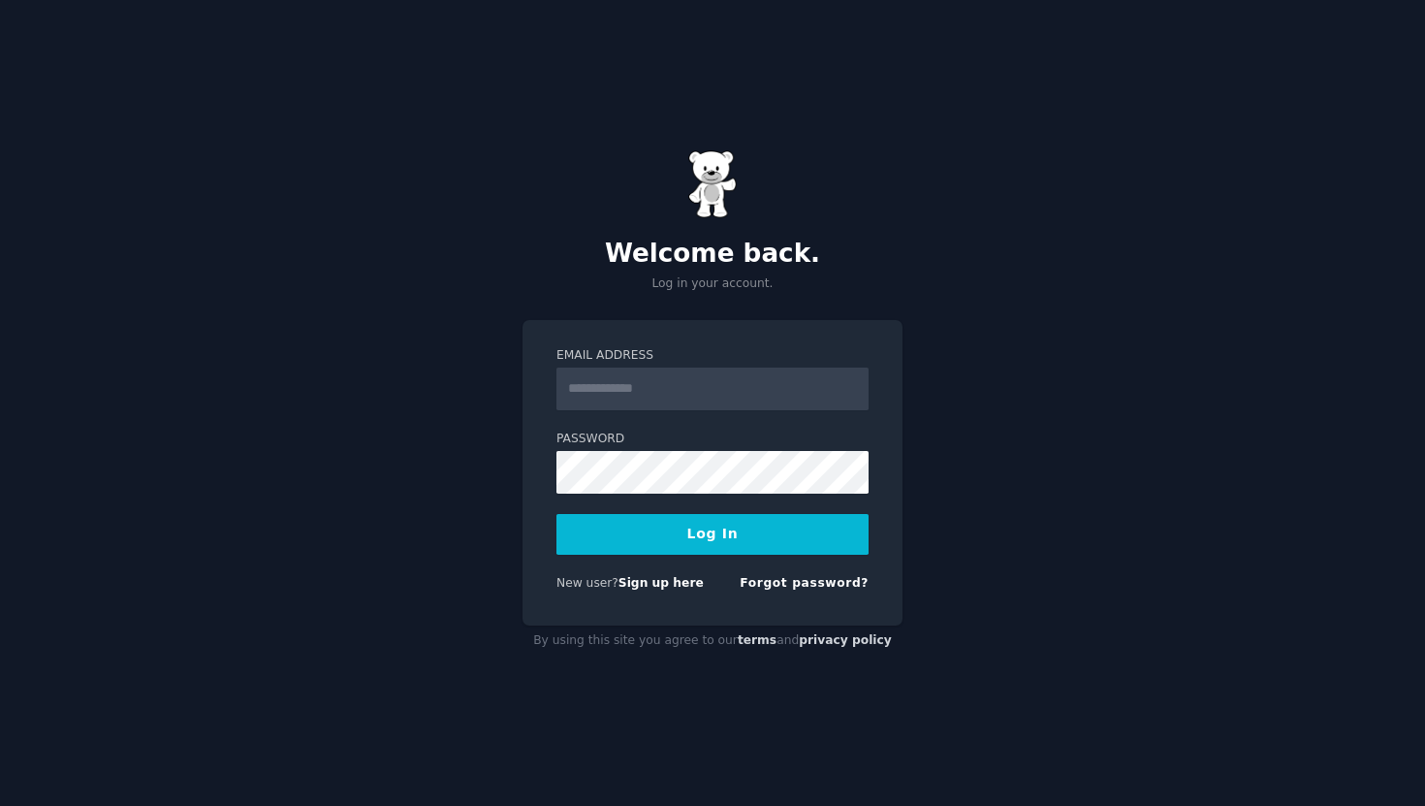
click at [939, 292] on div "Welcome back. Log in your account. Email Address Password Log In New user? Sign…" at bounding box center [712, 403] width 1425 height 806
click at [710, 376] on input "Email Address" at bounding box center [712, 388] width 312 height 43
type input "**********"
click at [470, 651] on div "**********" at bounding box center [712, 403] width 1425 height 806
click at [670, 588] on link "Sign up here" at bounding box center [660, 583] width 85 height 14
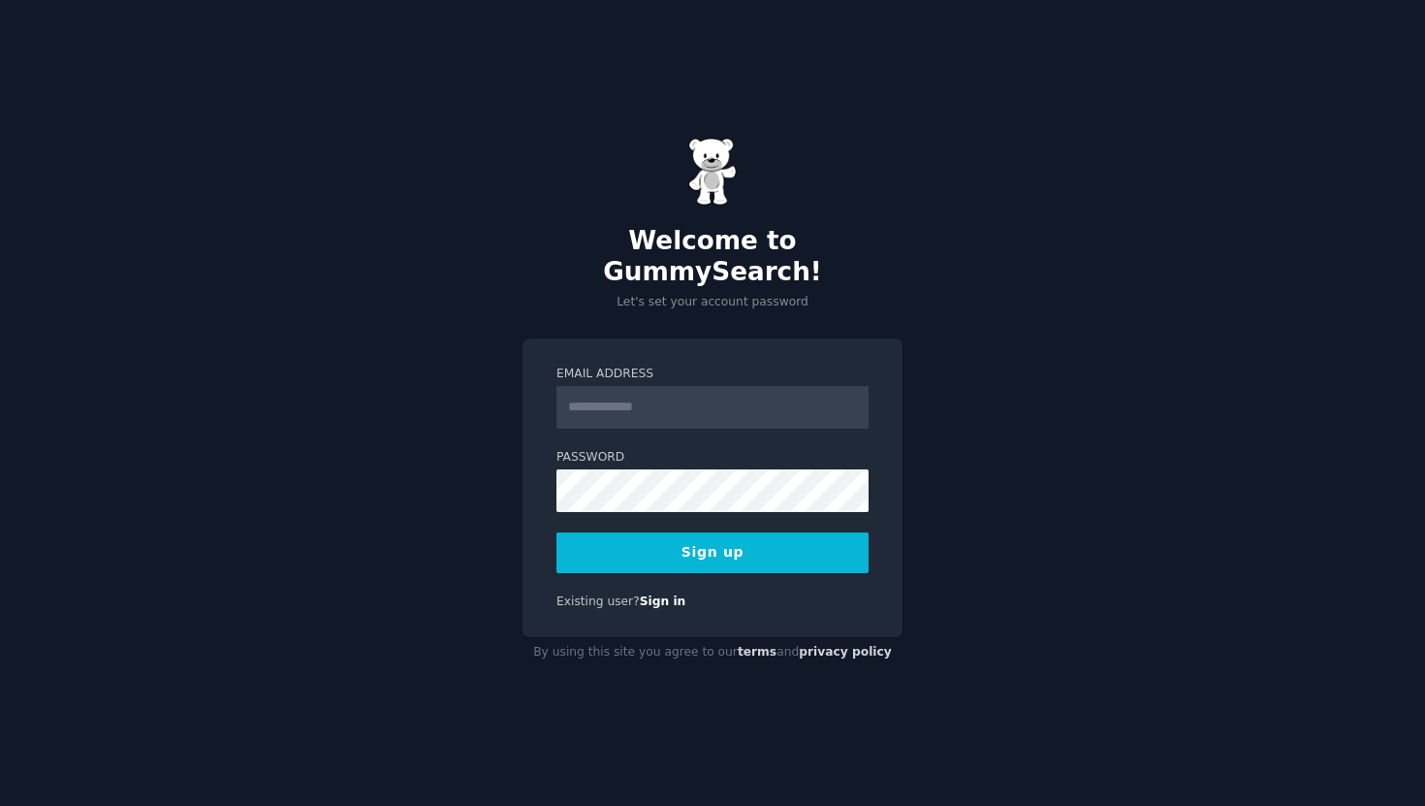
click at [725, 390] on input "Email Address" at bounding box center [712, 407] width 312 height 43
type input "**********"
click at [556, 532] on button "Sign up" at bounding box center [712, 552] width 312 height 41
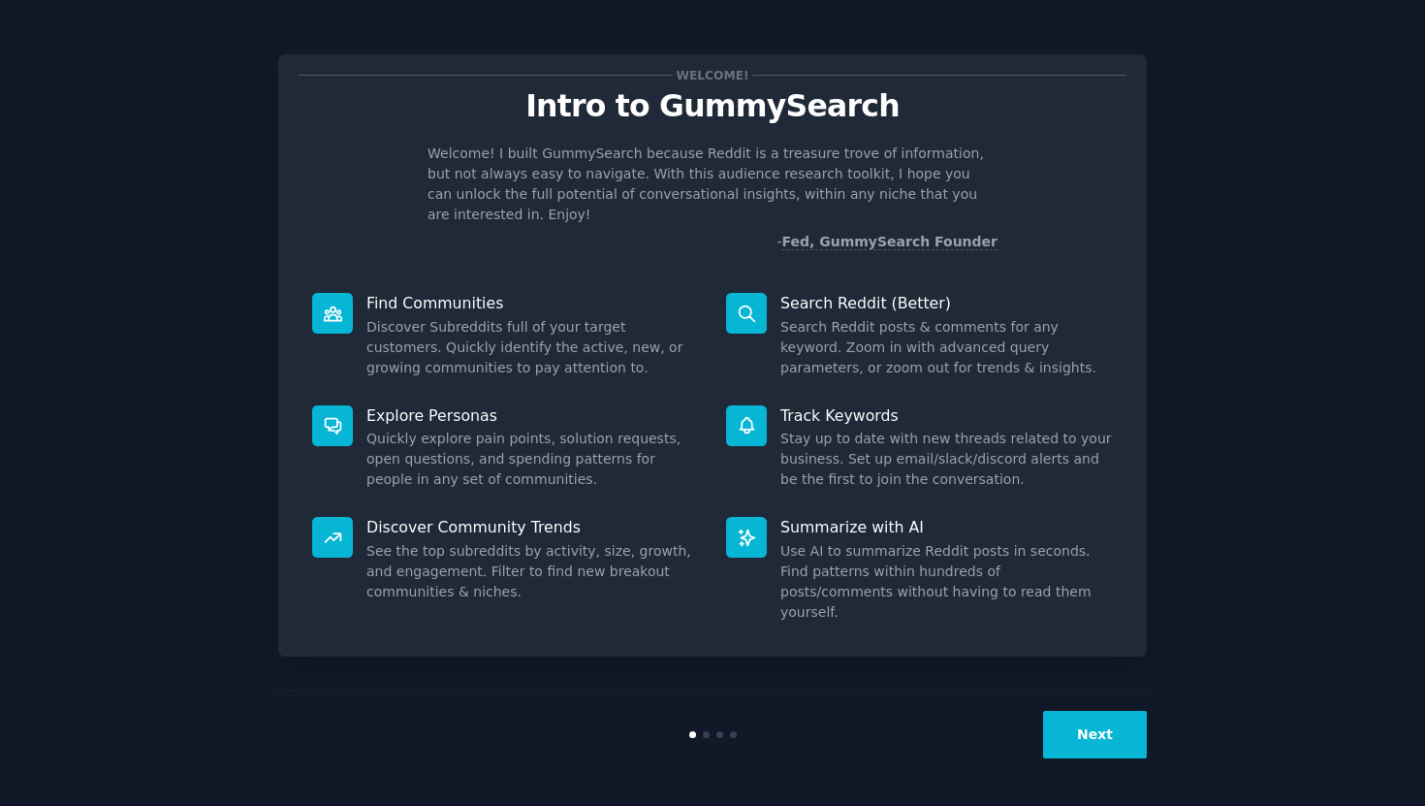
click at [1063, 724] on button "Next" at bounding box center [1095, 734] width 104 height 47
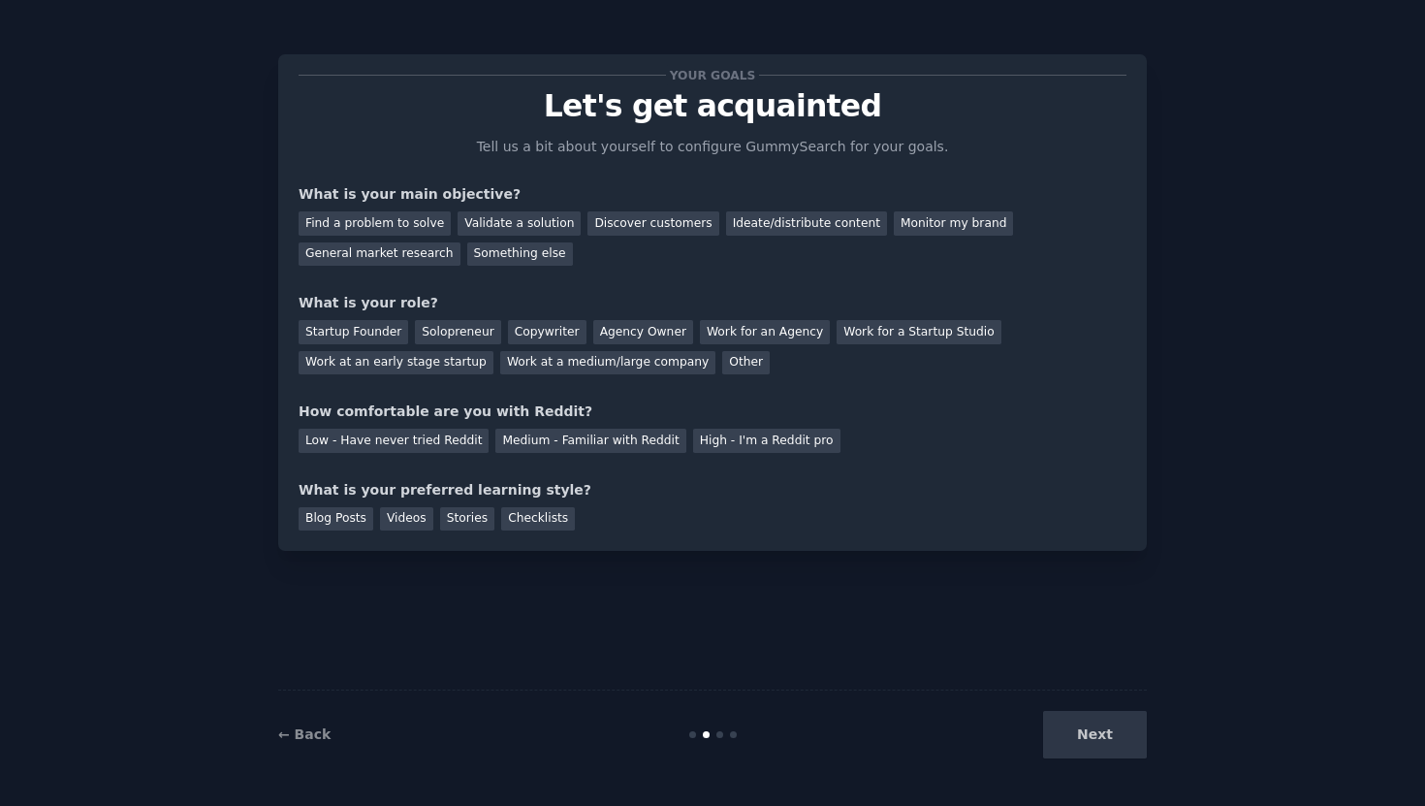
click at [1083, 735] on div "Next" at bounding box center [1002, 734] width 290 height 47
click at [400, 216] on div "Find a problem to solve" at bounding box center [375, 223] width 152 height 24
click at [501, 217] on div "Validate a solution" at bounding box center [519, 223] width 123 height 24
click at [653, 214] on div "Discover customers" at bounding box center [652, 223] width 131 height 24
click at [416, 227] on div "Find a problem to solve" at bounding box center [375, 223] width 152 height 24
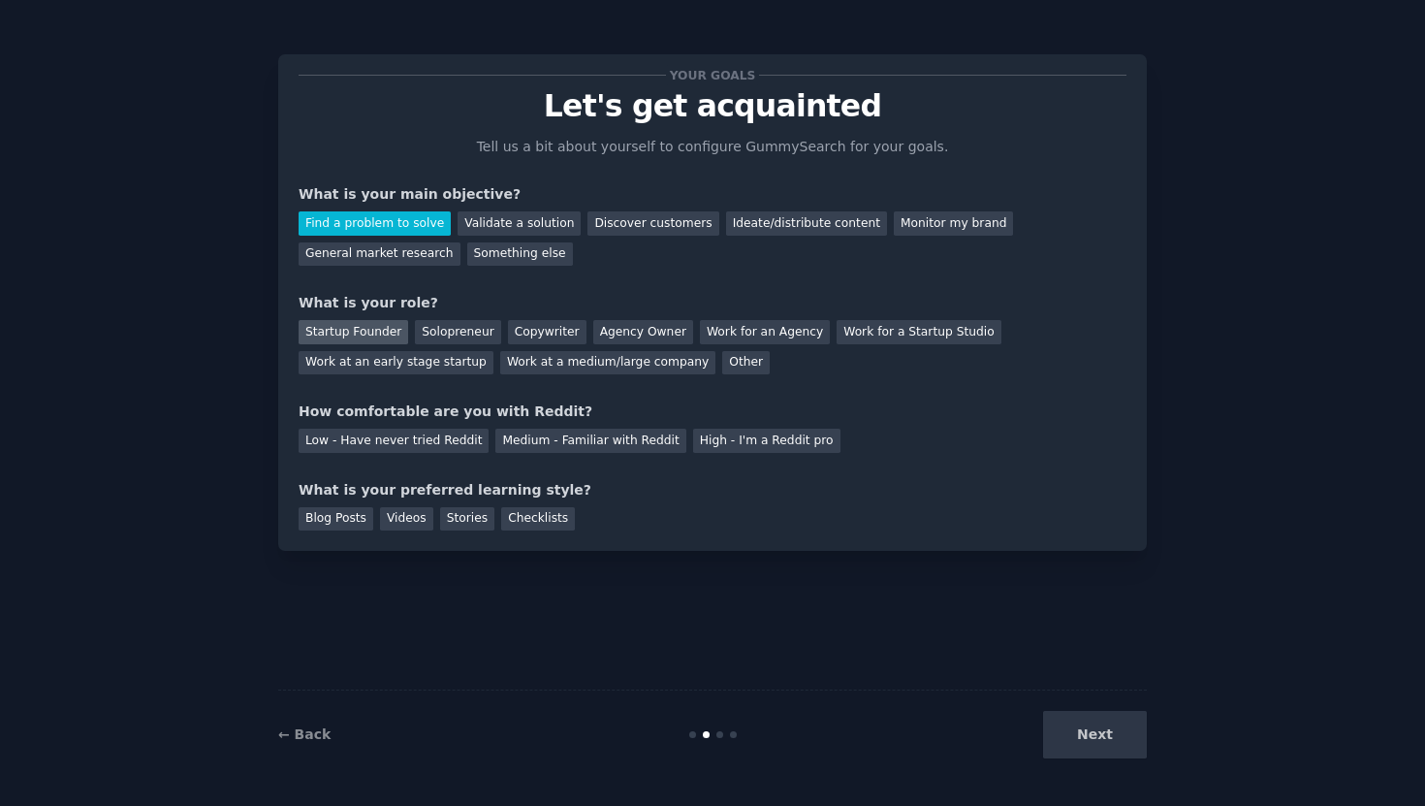
click at [364, 334] on div "Startup Founder" at bounding box center [354, 332] width 110 height 24
click at [630, 442] on div "Medium - Familiar with Reddit" at bounding box center [590, 440] width 190 height 24
click at [406, 526] on div "Videos" at bounding box center [406, 519] width 53 height 24
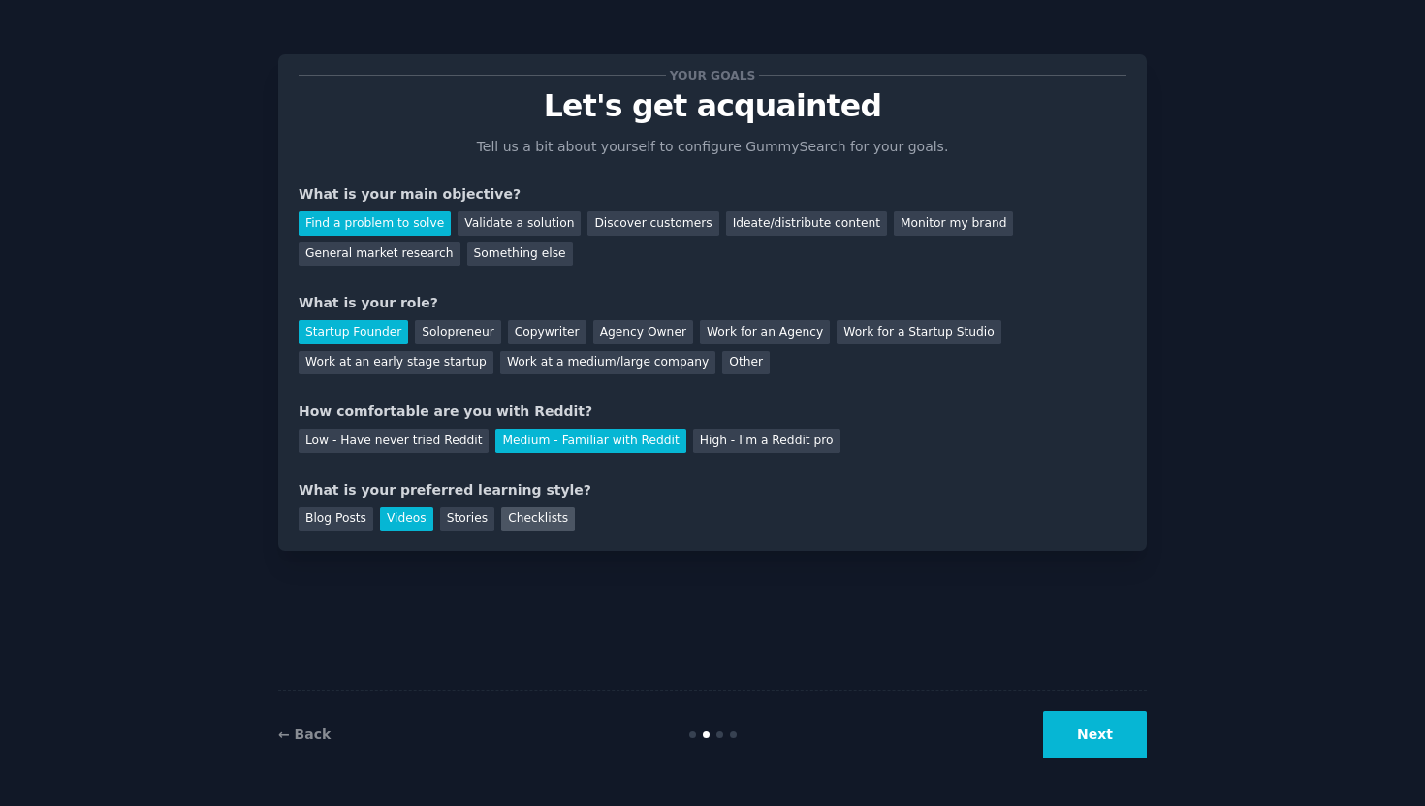
click at [549, 523] on div "Checklists" at bounding box center [538, 519] width 74 height 24
click at [1083, 756] on button "Next" at bounding box center [1095, 734] width 104 height 47
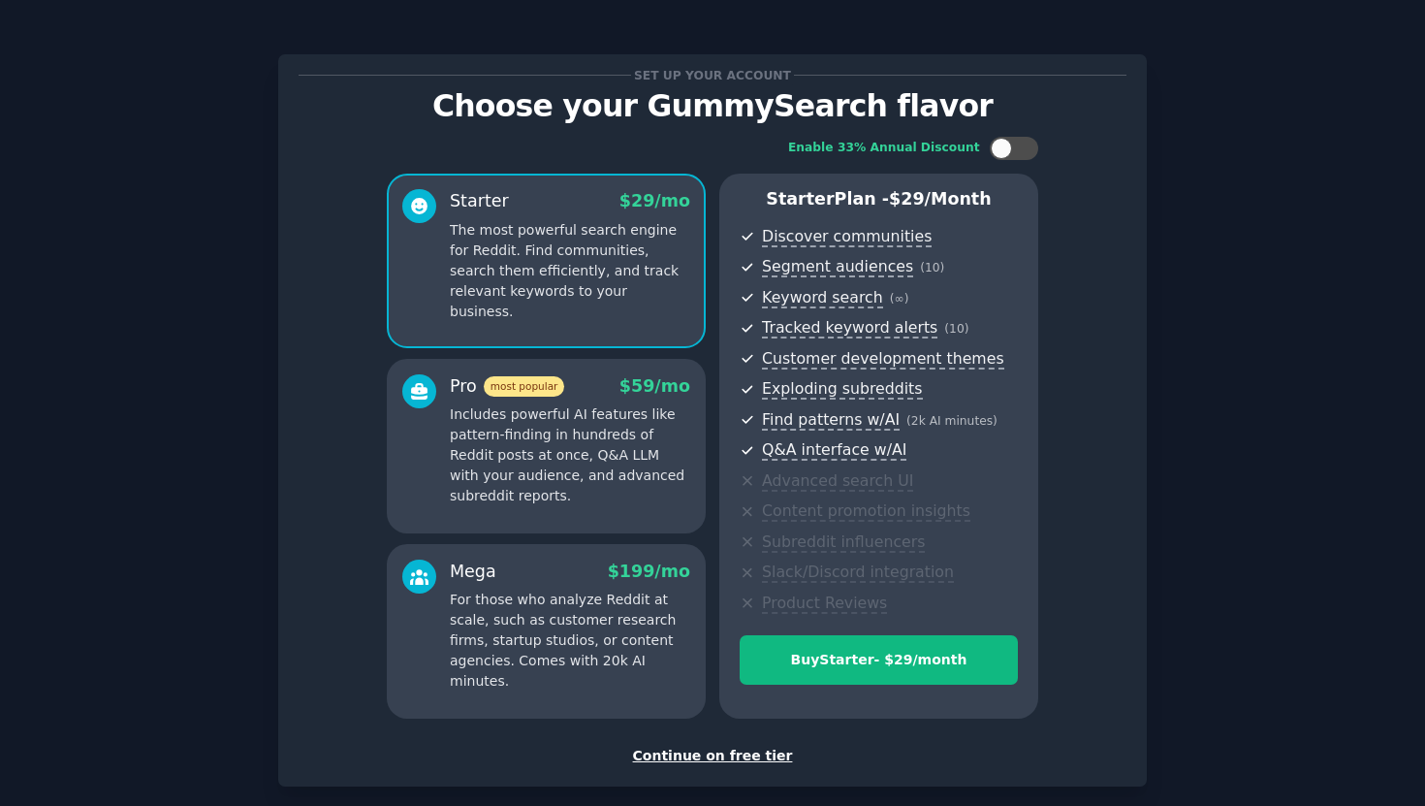
click at [671, 751] on div "Continue on free tier" at bounding box center [713, 755] width 828 height 20
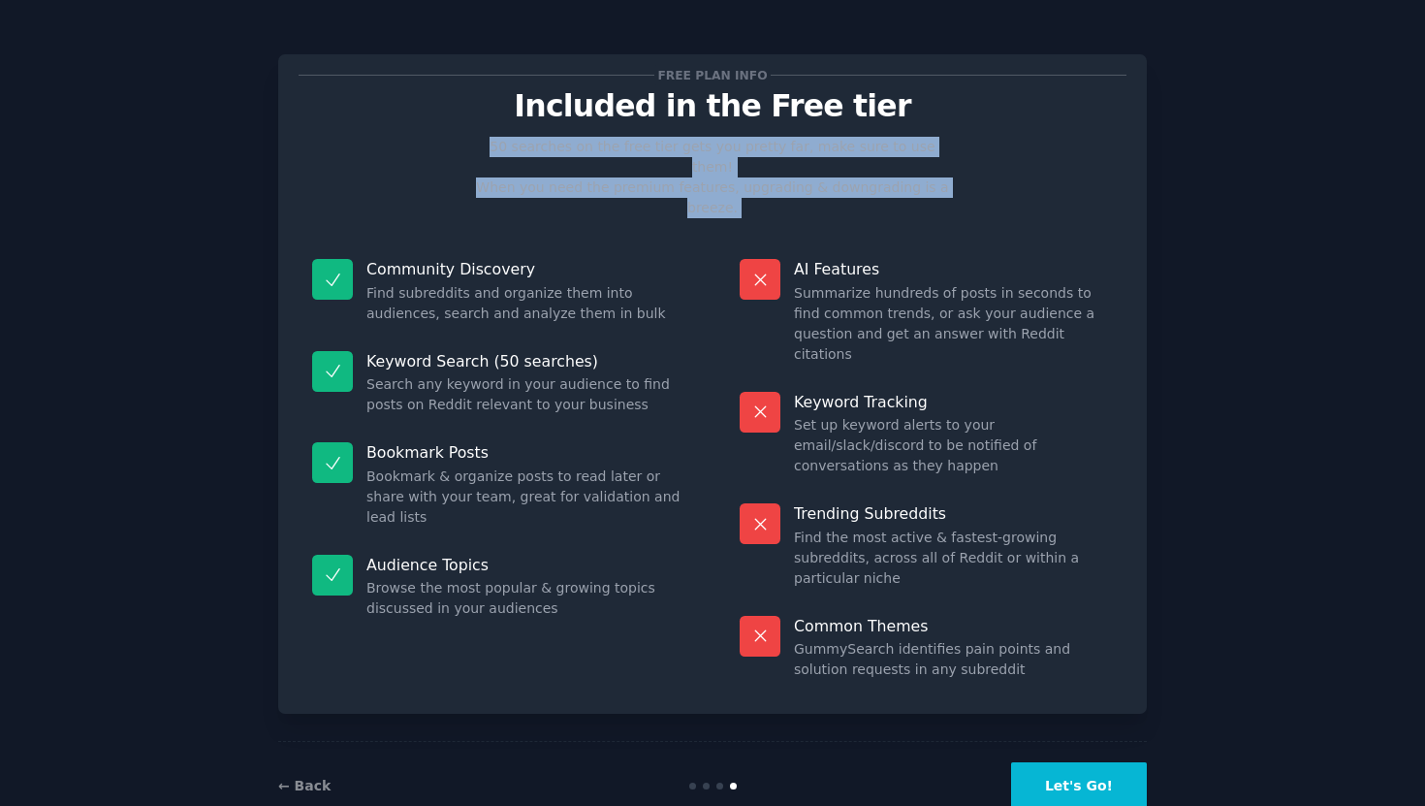
drag, startPoint x: 448, startPoint y: 187, endPoint x: 448, endPoint y: 154, distance: 33.0
click at [448, 154] on div "Free plan info Included in the Free tier 50 searches on the free tier gets you …" at bounding box center [713, 384] width 828 height 618
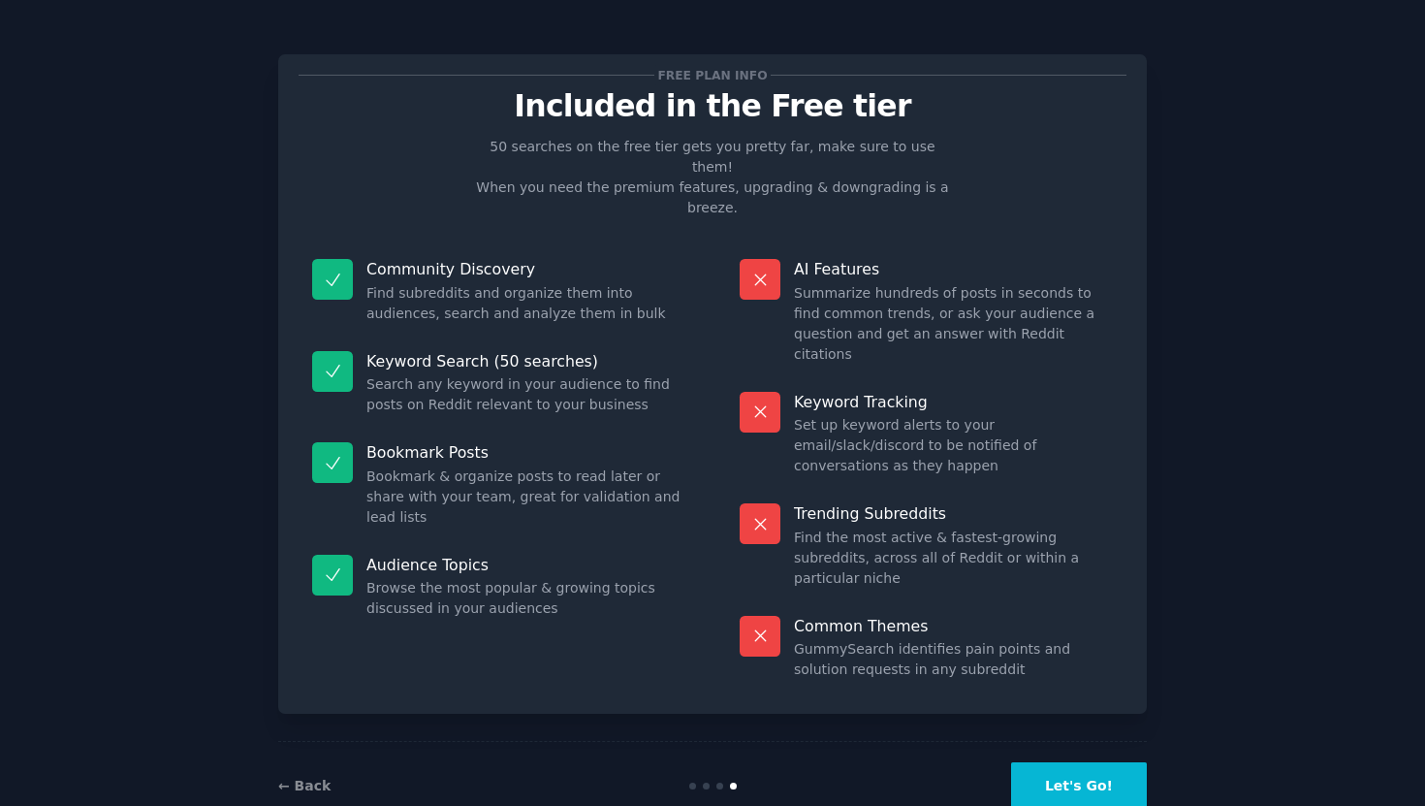
click at [433, 182] on div "Free plan info Included in the Free tier 50 searches on the free tier gets you …" at bounding box center [713, 384] width 828 height 618
click at [1069, 762] on button "Let's Go!" at bounding box center [1079, 785] width 136 height 47
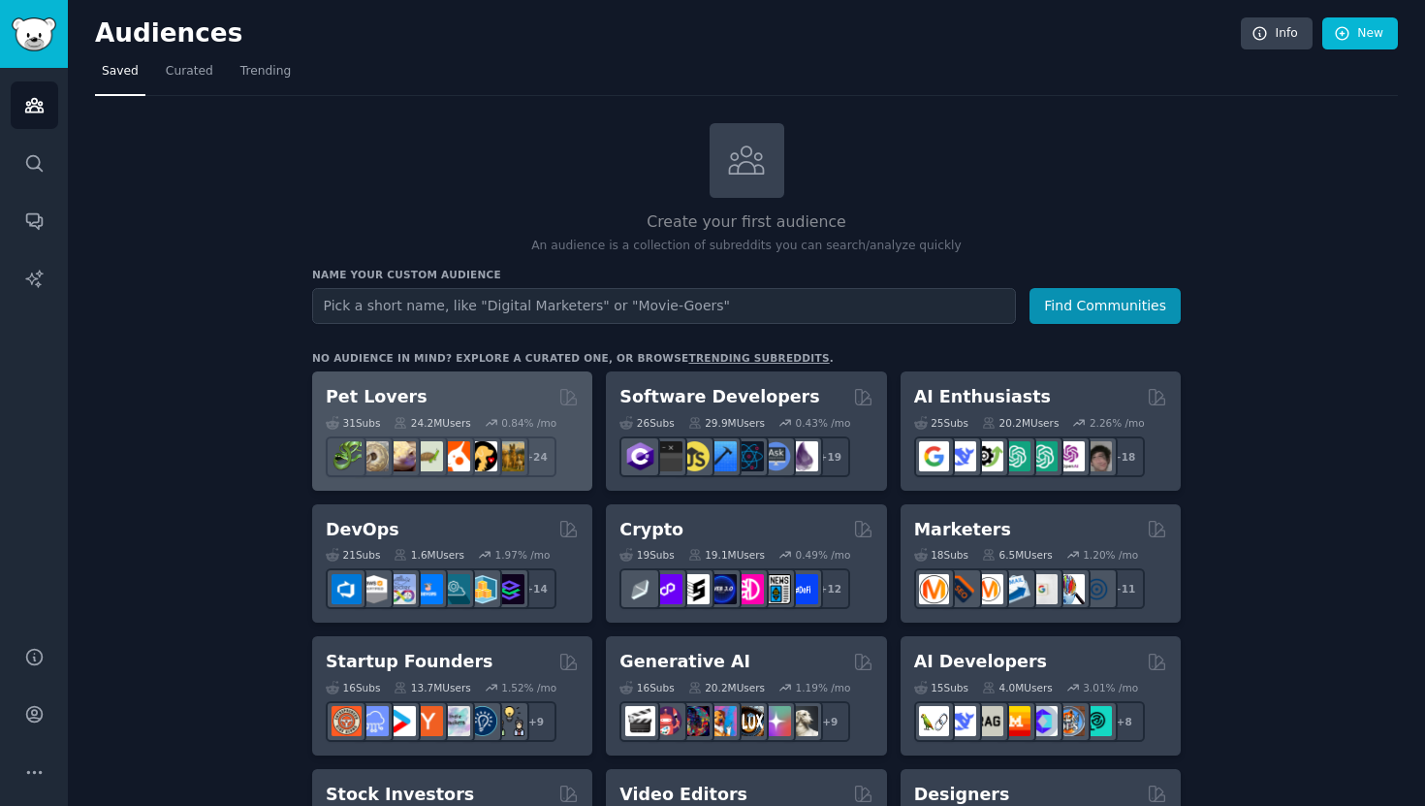
click at [364, 402] on h2 "Pet Lovers" at bounding box center [377, 397] width 102 height 24
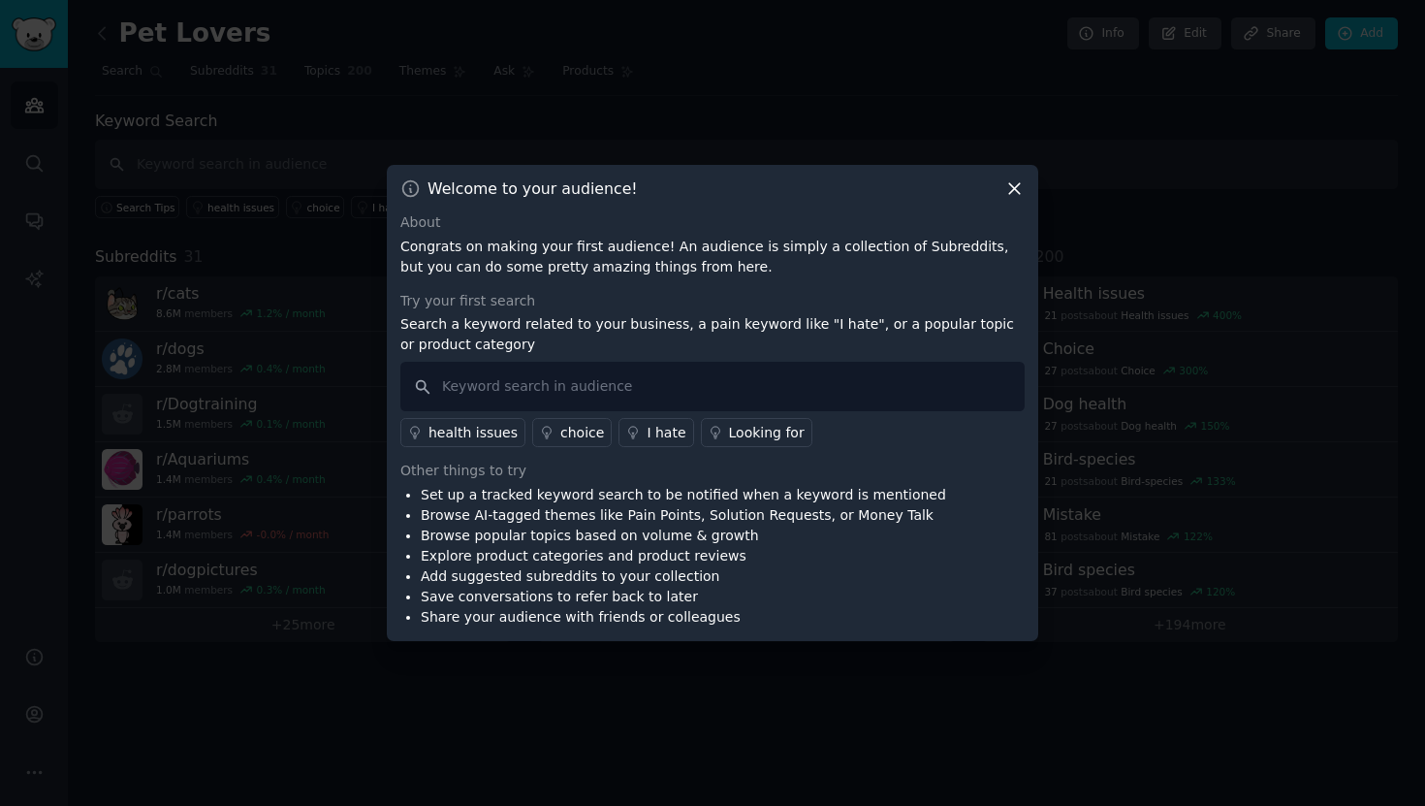
click at [503, 499] on li "Set up a tracked keyword search to be notified when a keyword is mentioned" at bounding box center [683, 495] width 525 height 20
drag, startPoint x: 503, startPoint y: 499, endPoint x: 641, endPoint y: 500, distance: 137.7
click at [639, 499] on li "Set up a tracked keyword search to be notified when a keyword is mentioned" at bounding box center [683, 495] width 525 height 20
click at [638, 546] on li "Explore product categories and product reviews" at bounding box center [683, 556] width 525 height 20
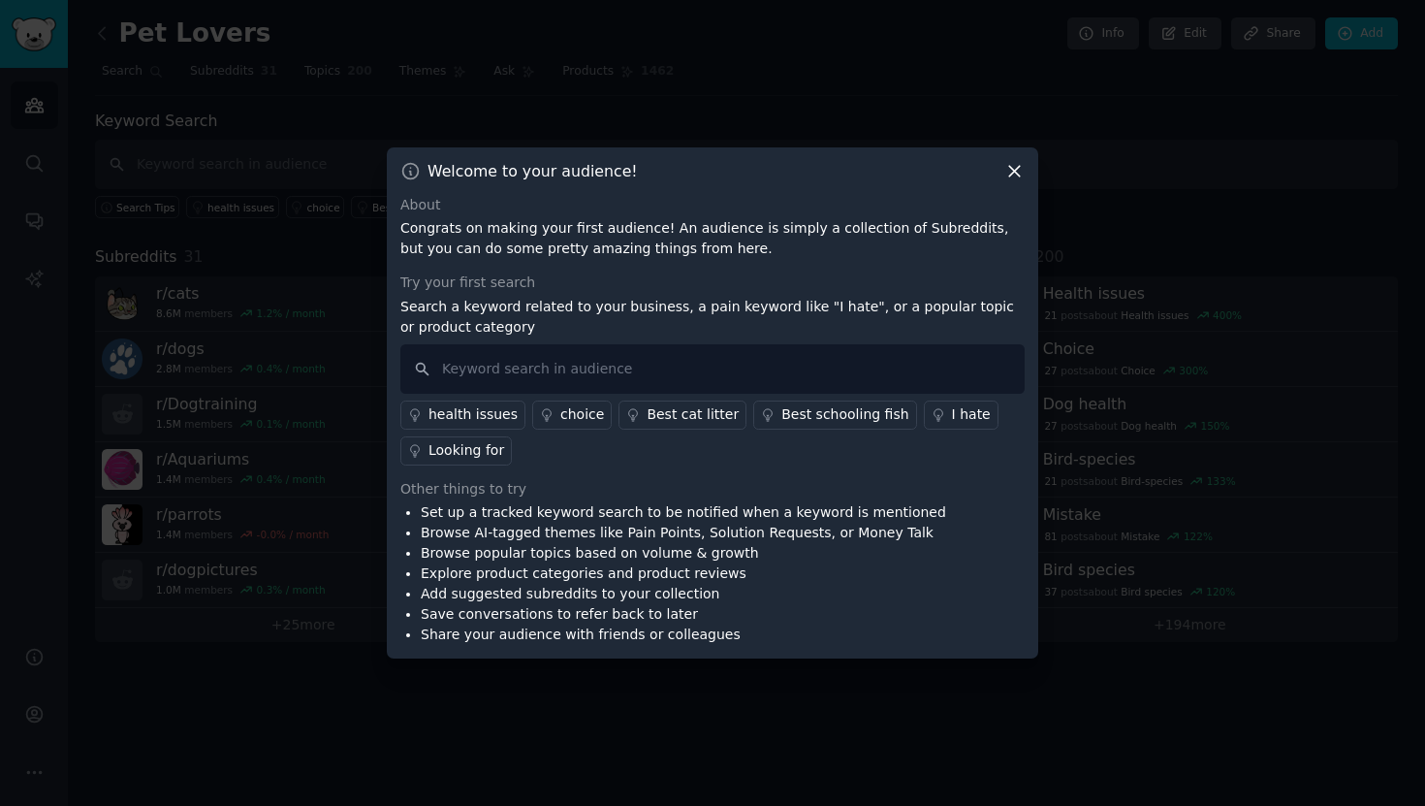
click at [1021, 175] on icon at bounding box center [1014, 171] width 20 height 20
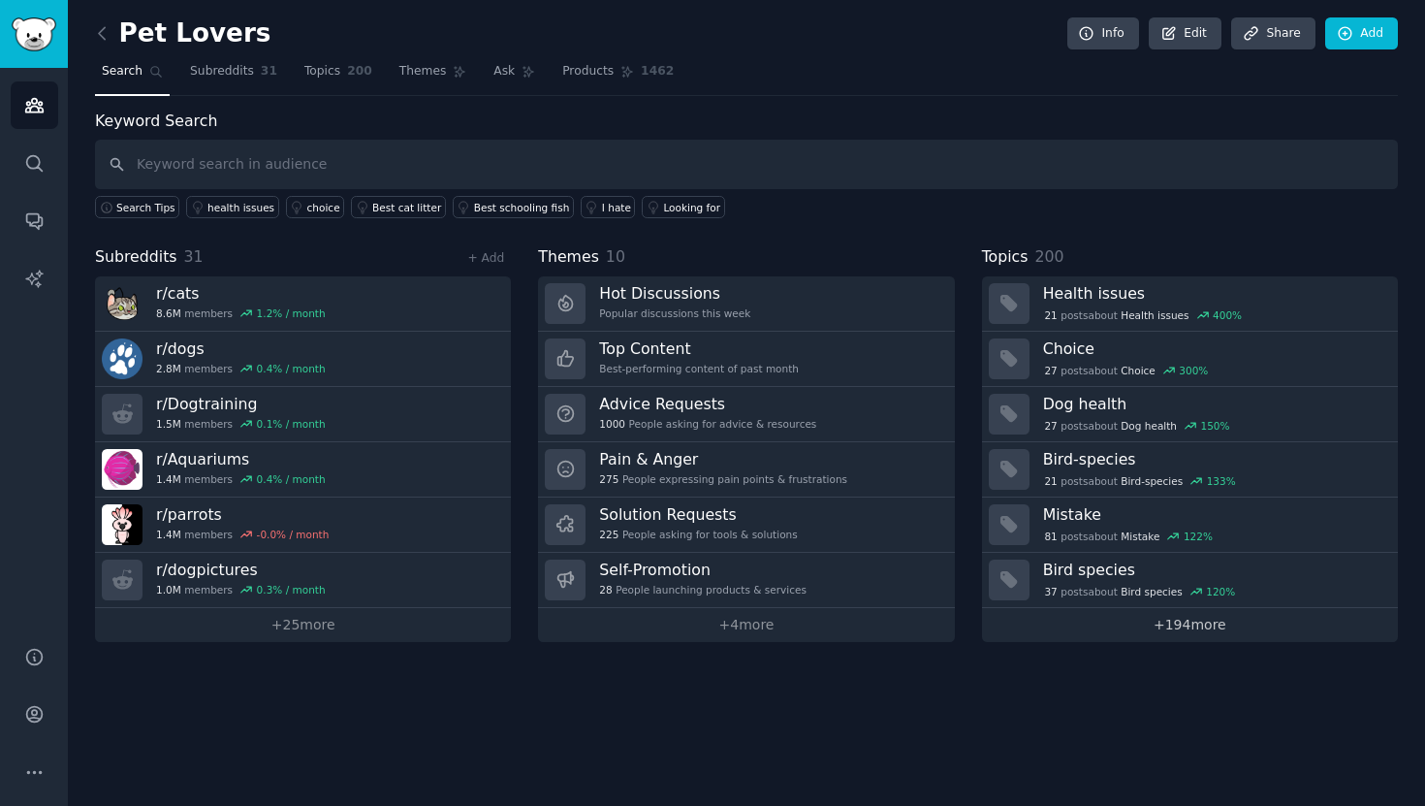
click at [1185, 631] on link "+ 194 more" at bounding box center [1190, 625] width 416 height 34
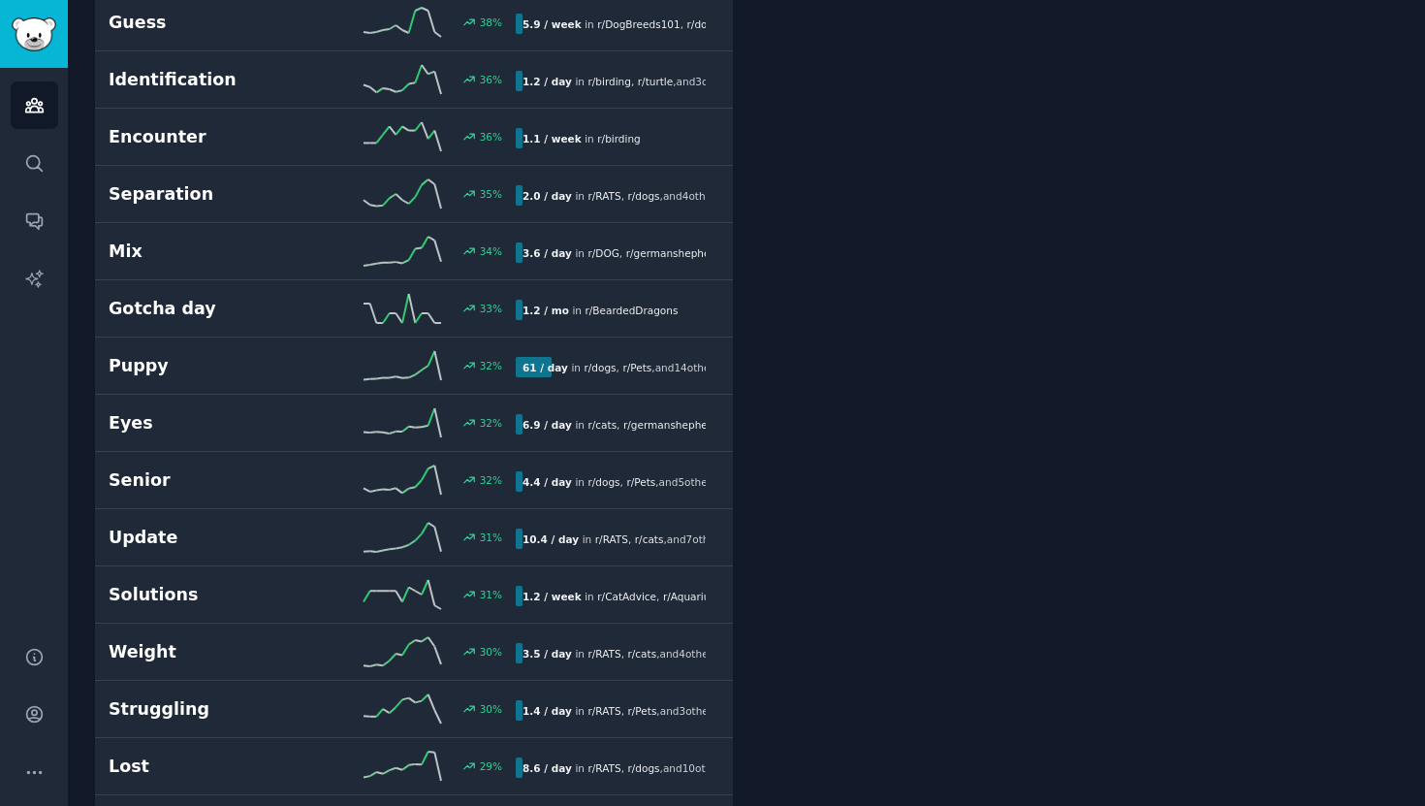
scroll to position [2112, 0]
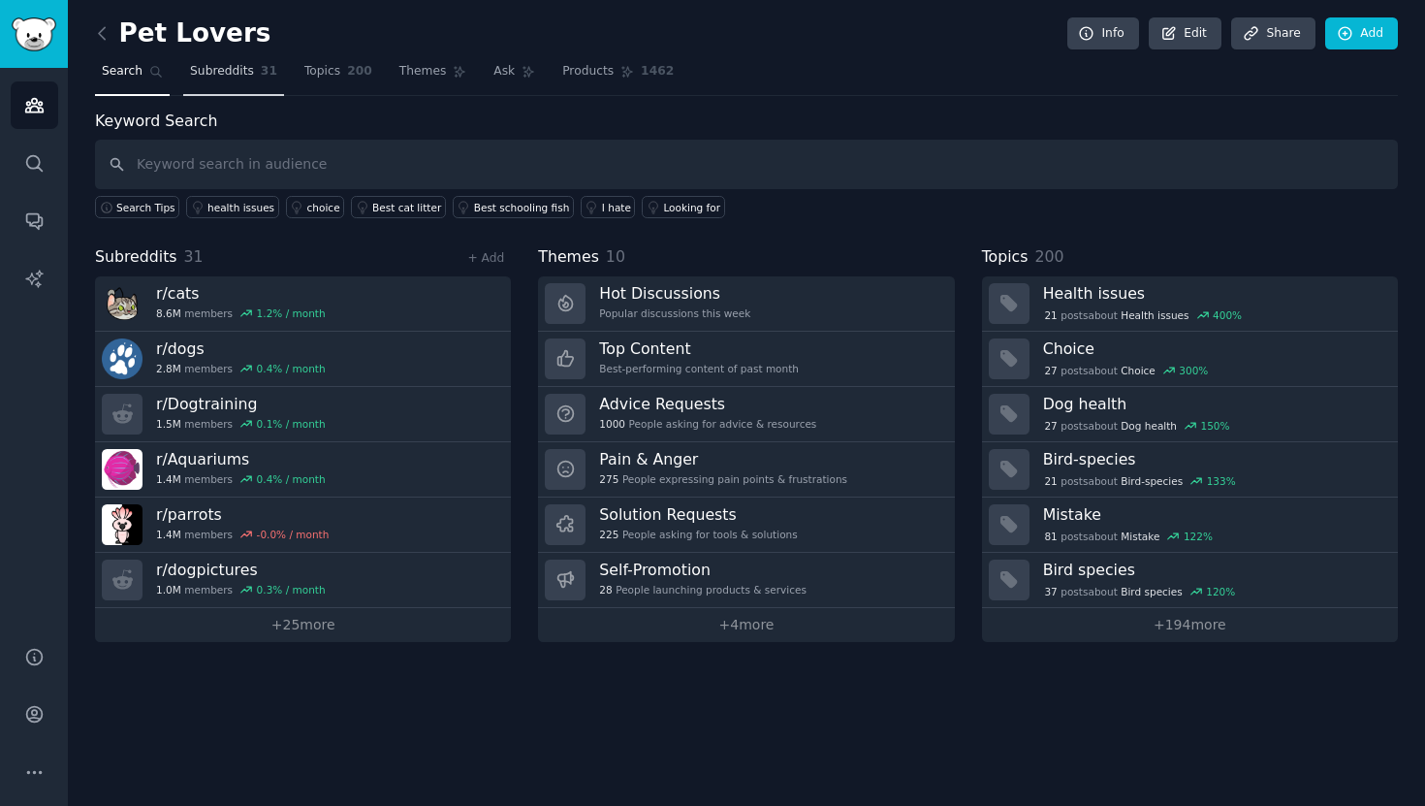
click at [246, 77] on span "Subreddits" at bounding box center [222, 71] width 64 height 17
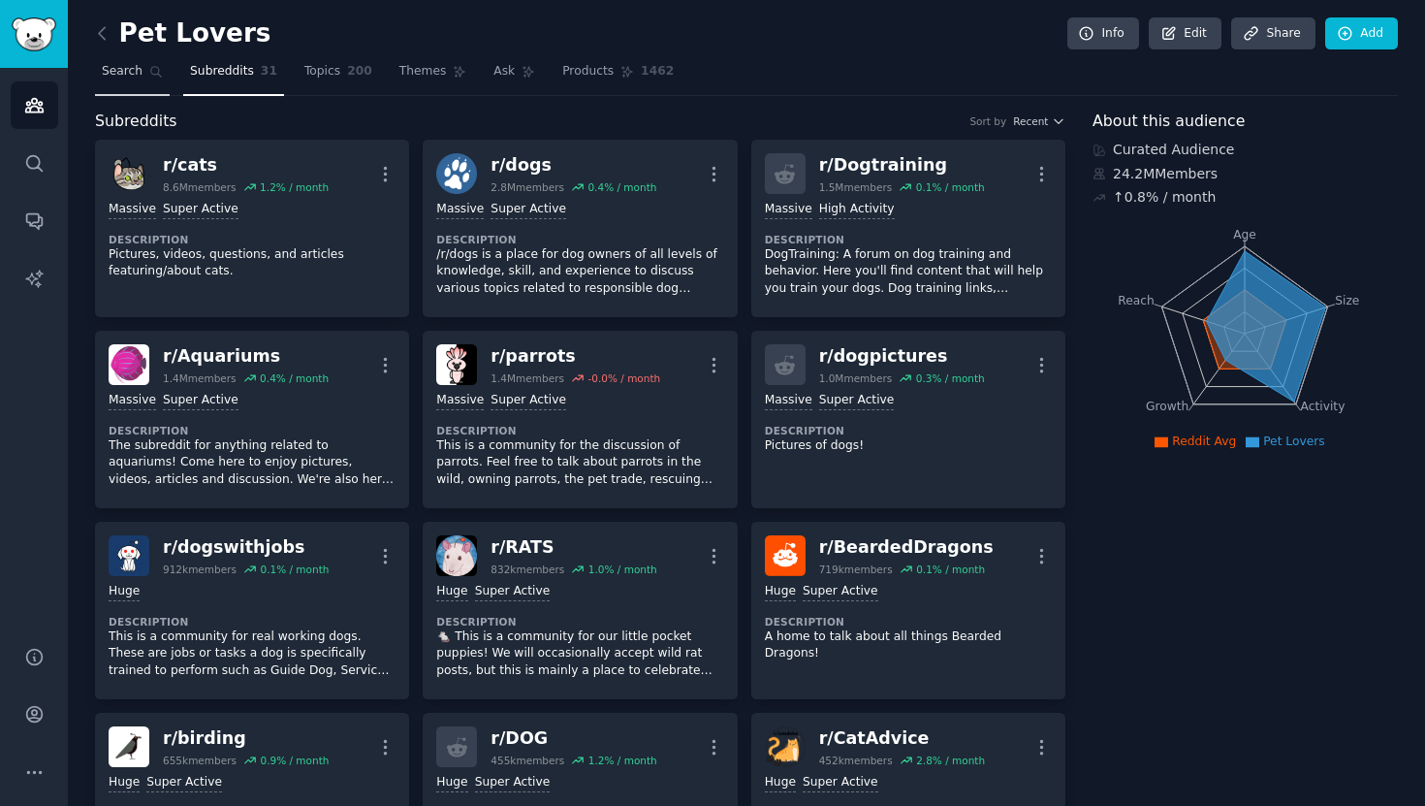
click at [138, 67] on span "Search" at bounding box center [122, 71] width 41 height 17
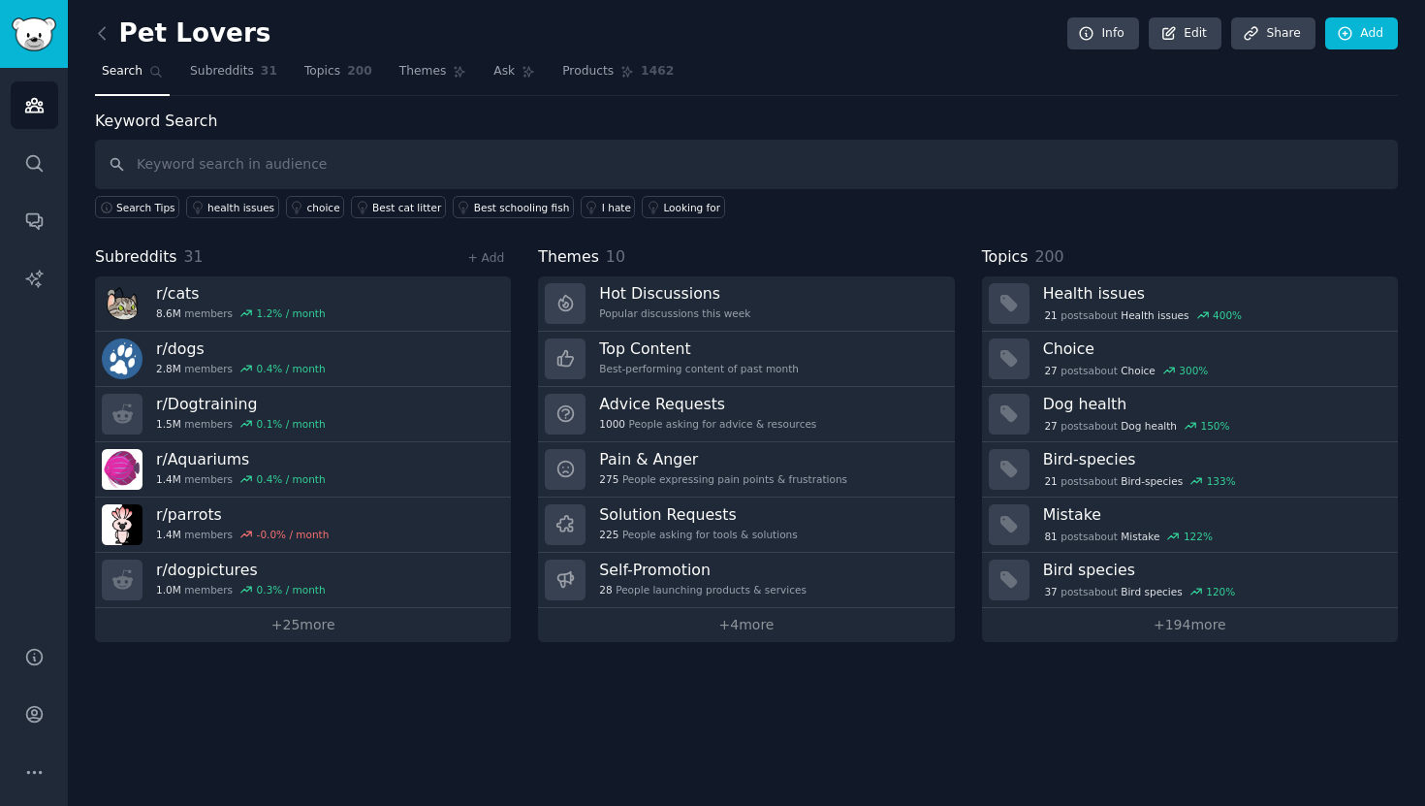
click at [349, 74] on span "200" at bounding box center [359, 71] width 25 height 17
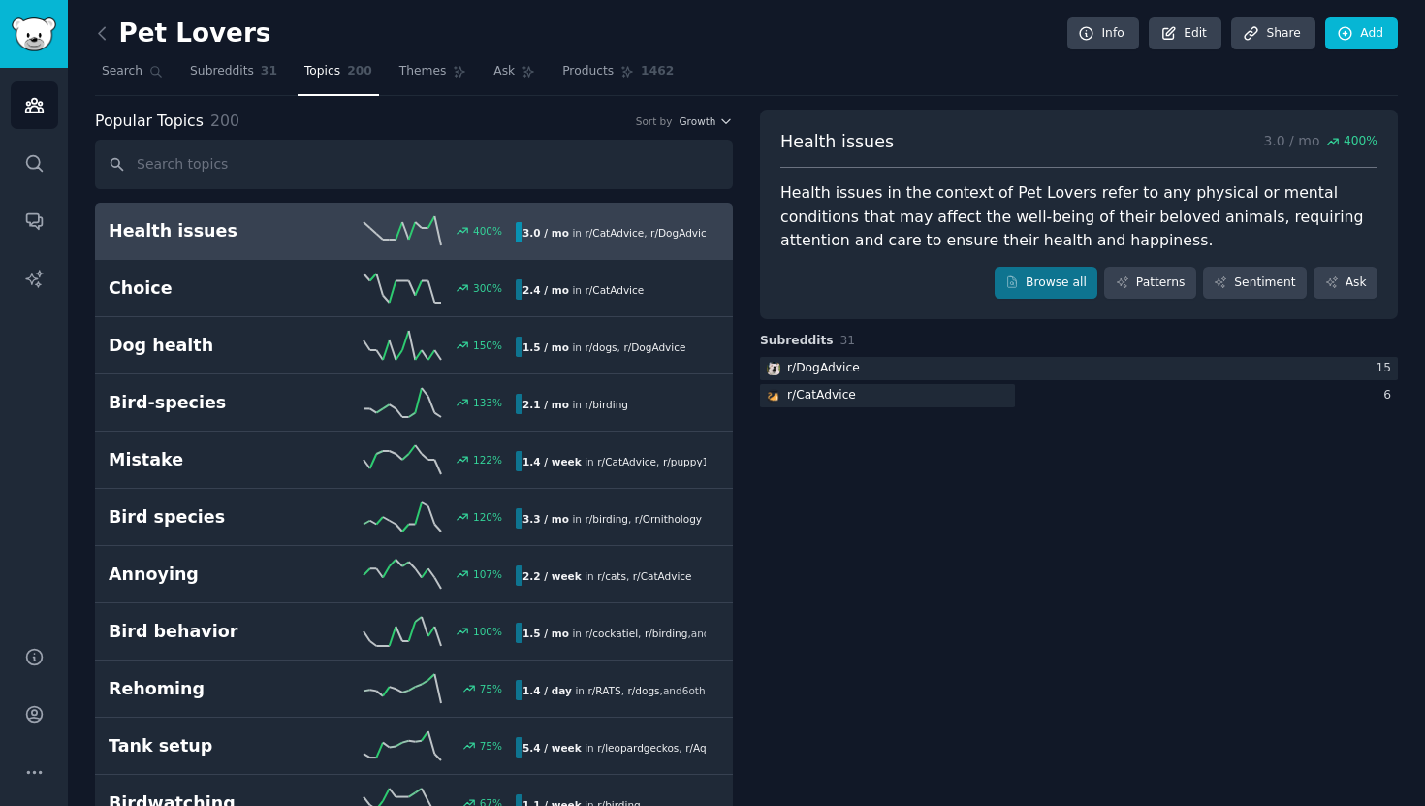
click at [300, 210] on link "Health issues 400 % 3.0 / mo in r/ CatAdvice , r/ DogAdvice" at bounding box center [414, 231] width 638 height 57
click at [1128, 280] on link "Patterns" at bounding box center [1149, 283] width 91 height 33
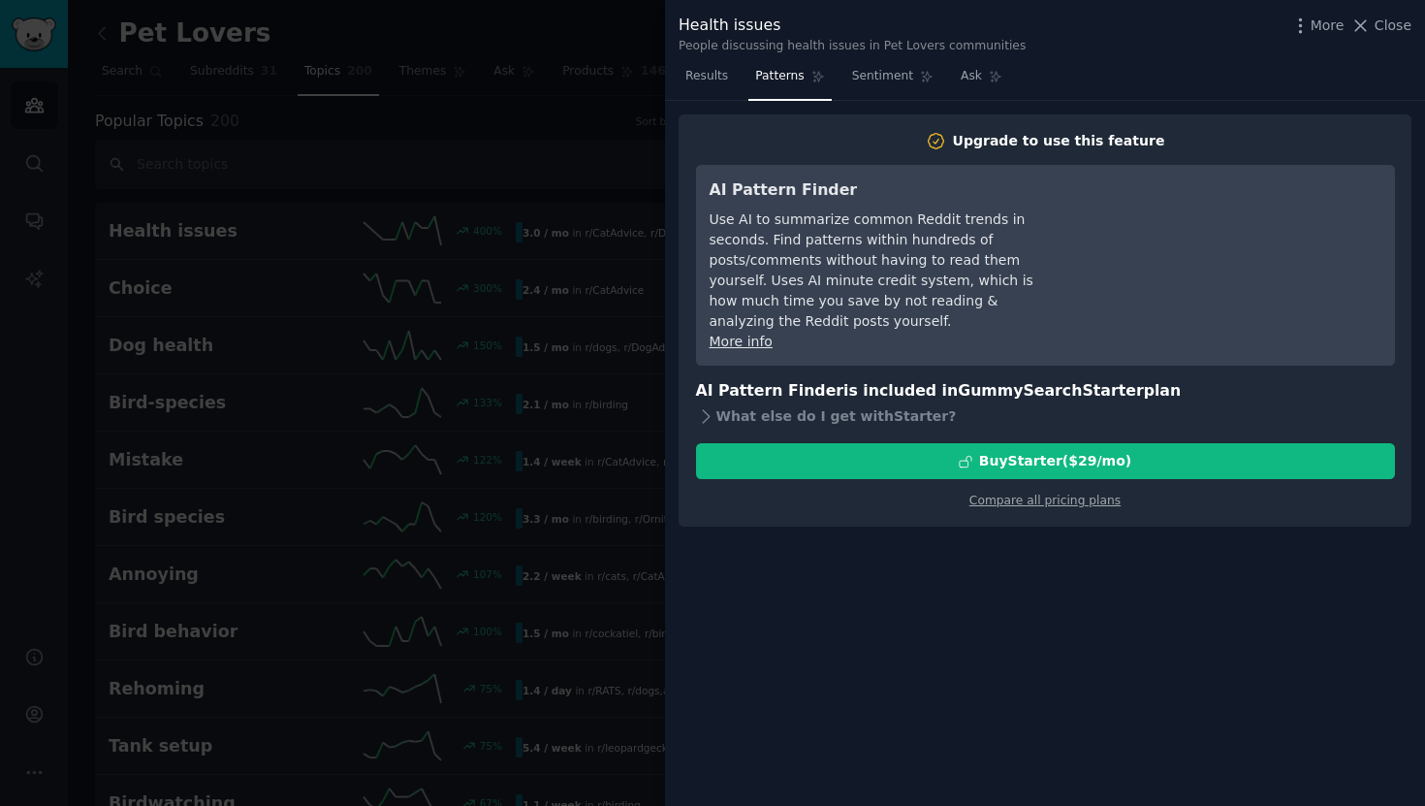
click at [481, 348] on div at bounding box center [712, 403] width 1425 height 806
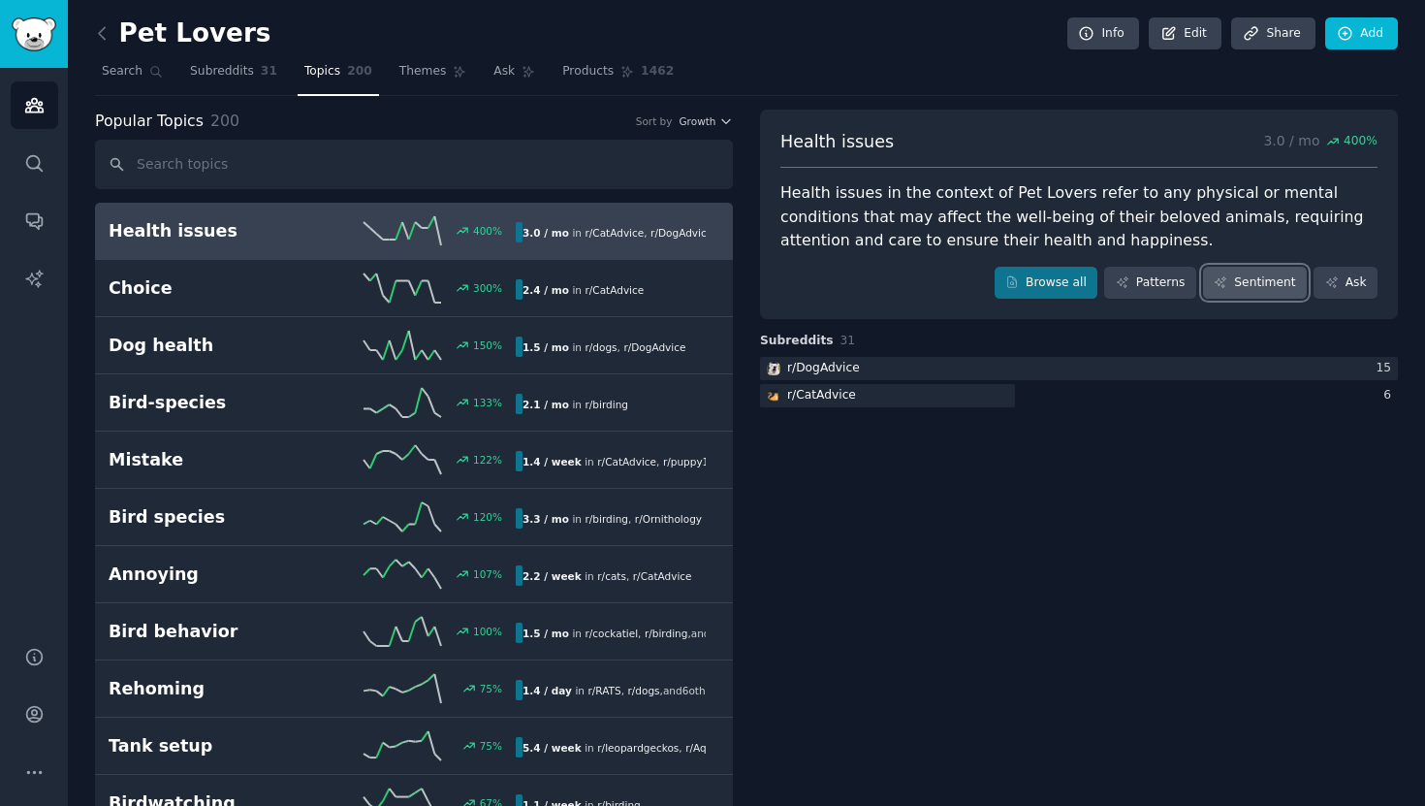
click at [1248, 274] on link "Sentiment" at bounding box center [1255, 283] width 104 height 33
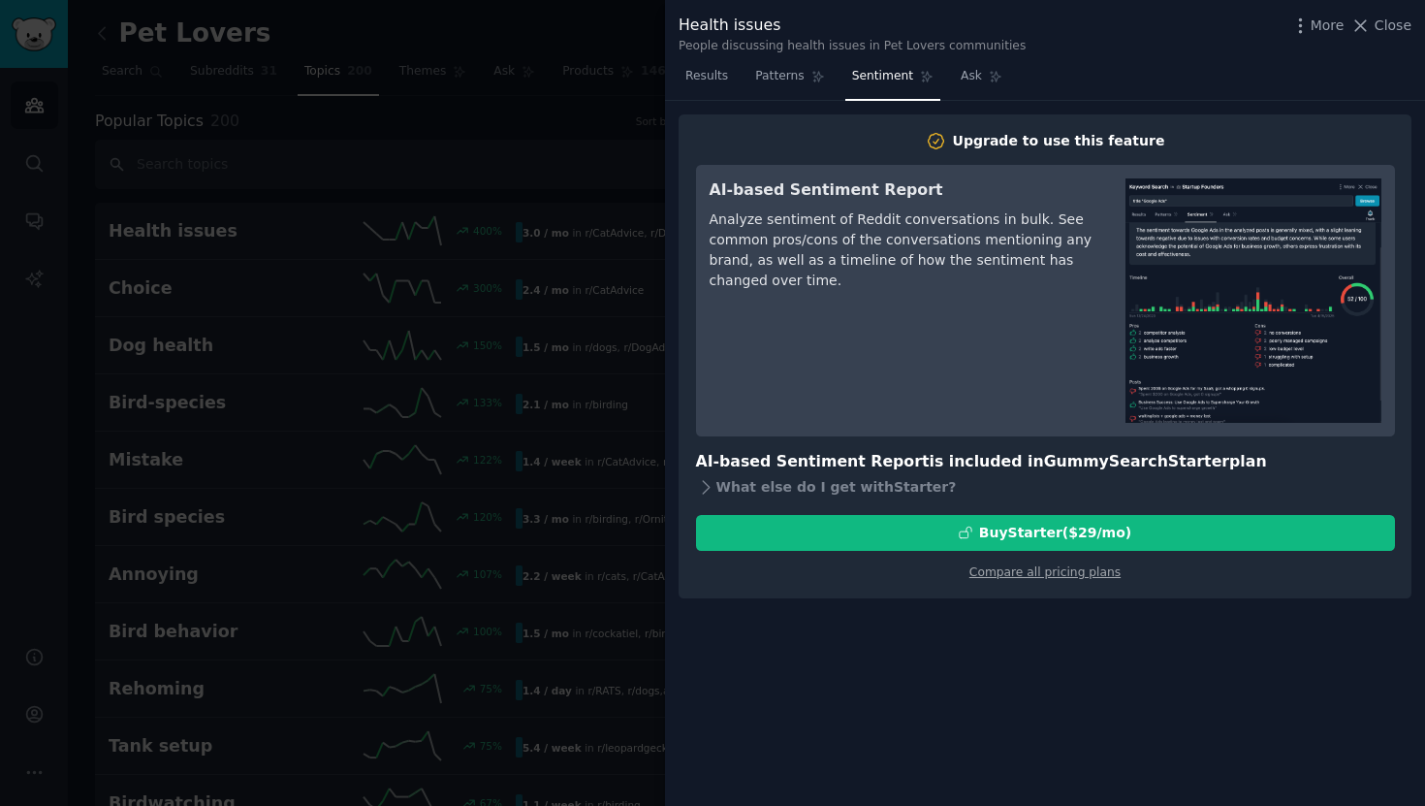
click at [440, 341] on div at bounding box center [712, 403] width 1425 height 806
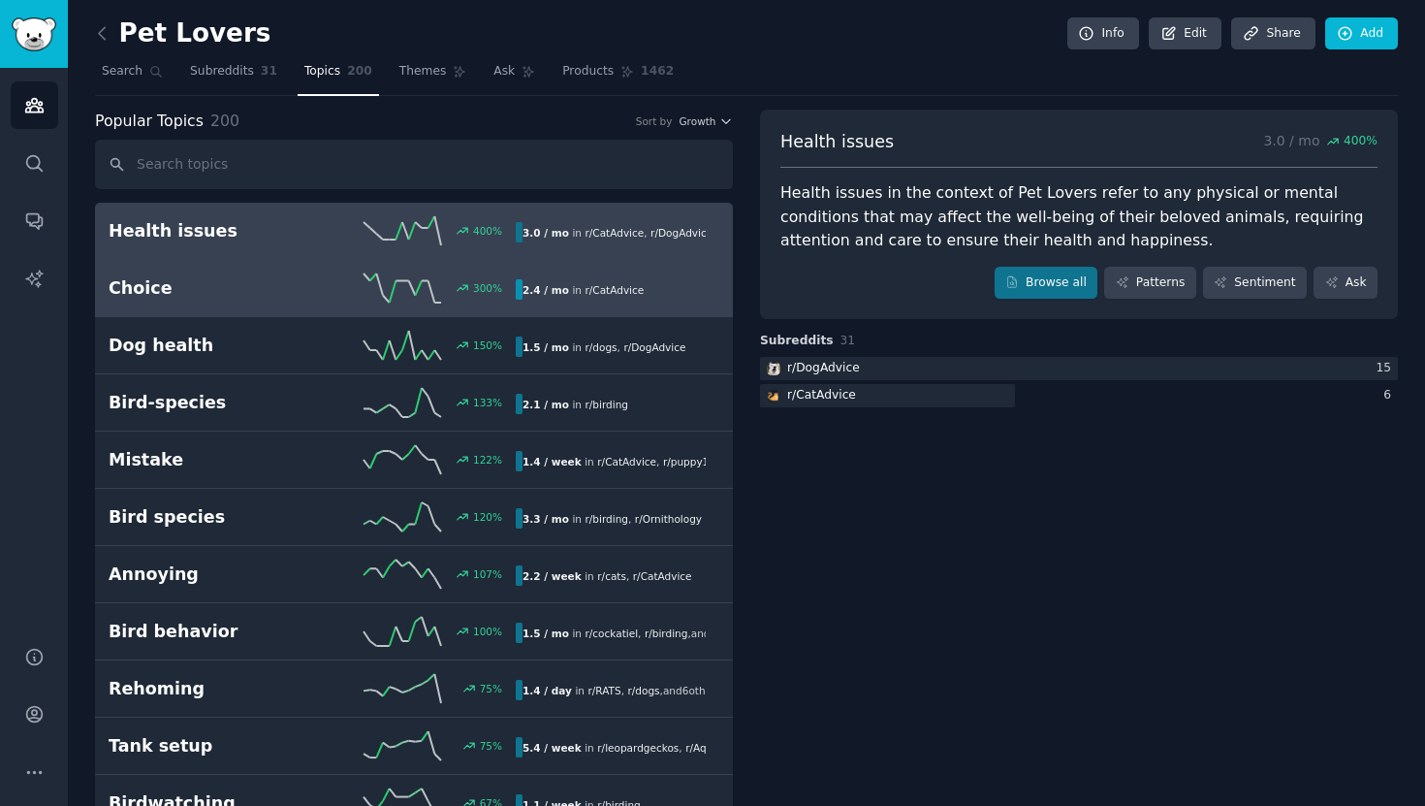
click at [638, 297] on div "2.4 / mo in r/ CatAdvice" at bounding box center [583, 289] width 135 height 20
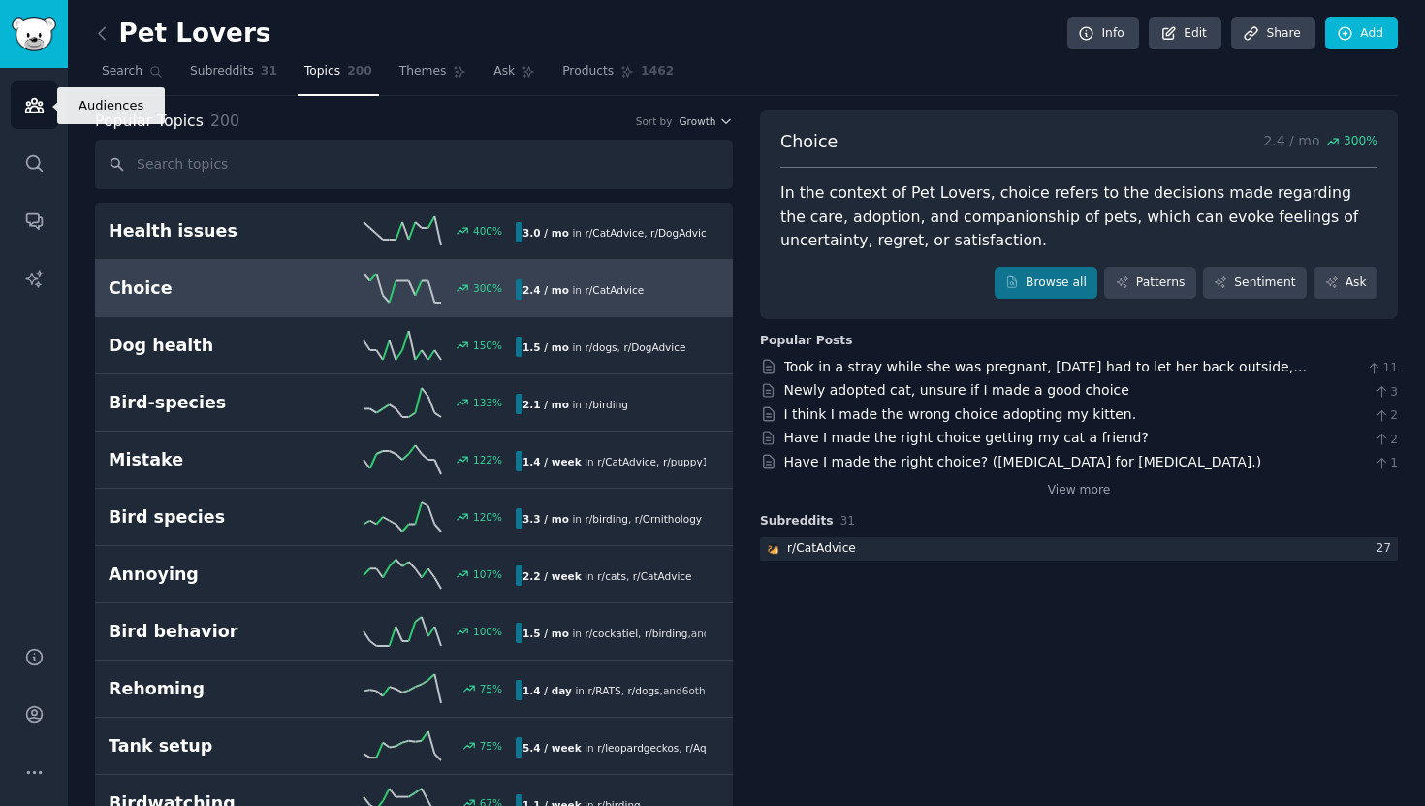
click at [49, 114] on link "Audiences" at bounding box center [34, 104] width 47 height 47
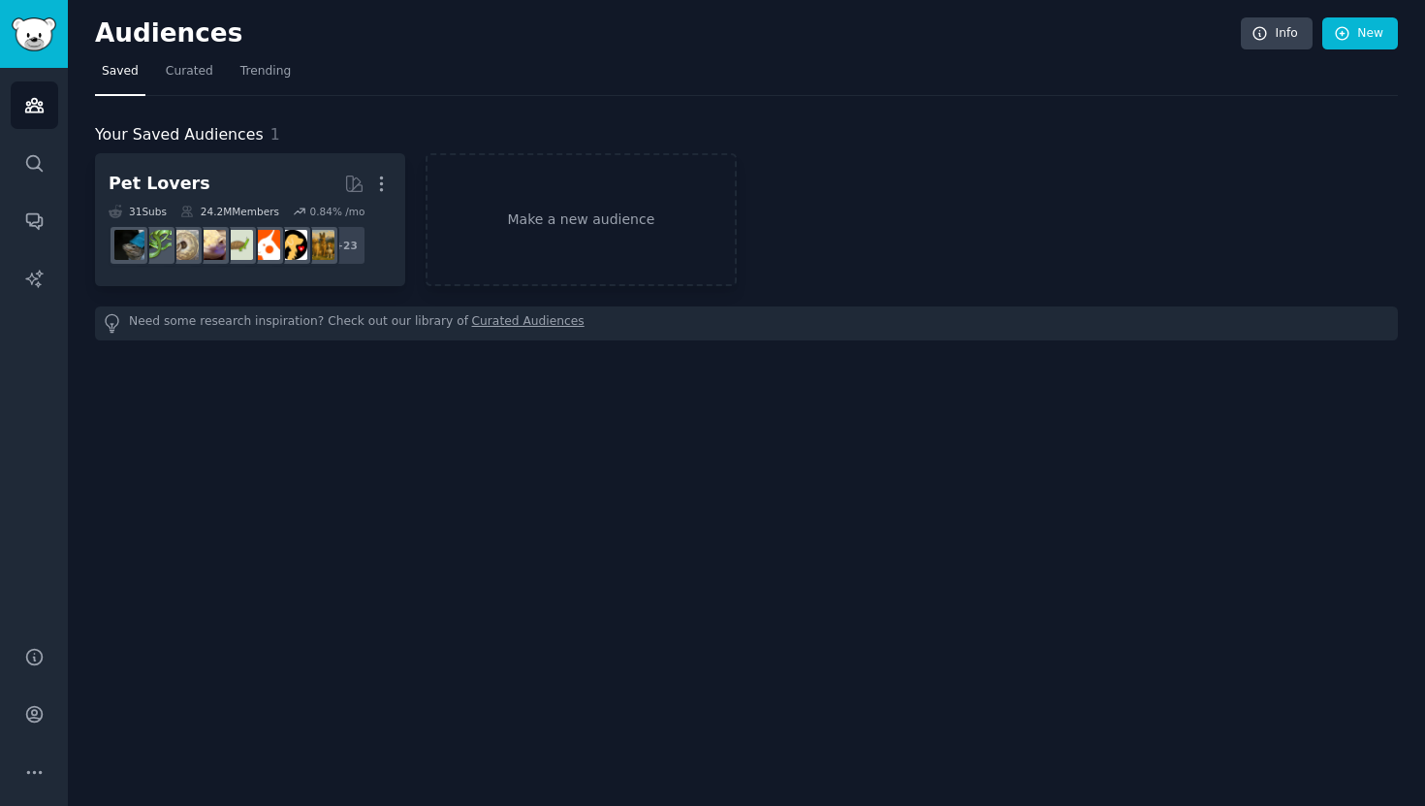
click at [127, 83] on link "Saved" at bounding box center [120, 76] width 50 height 40
click at [177, 84] on link "Curated" at bounding box center [189, 76] width 61 height 40
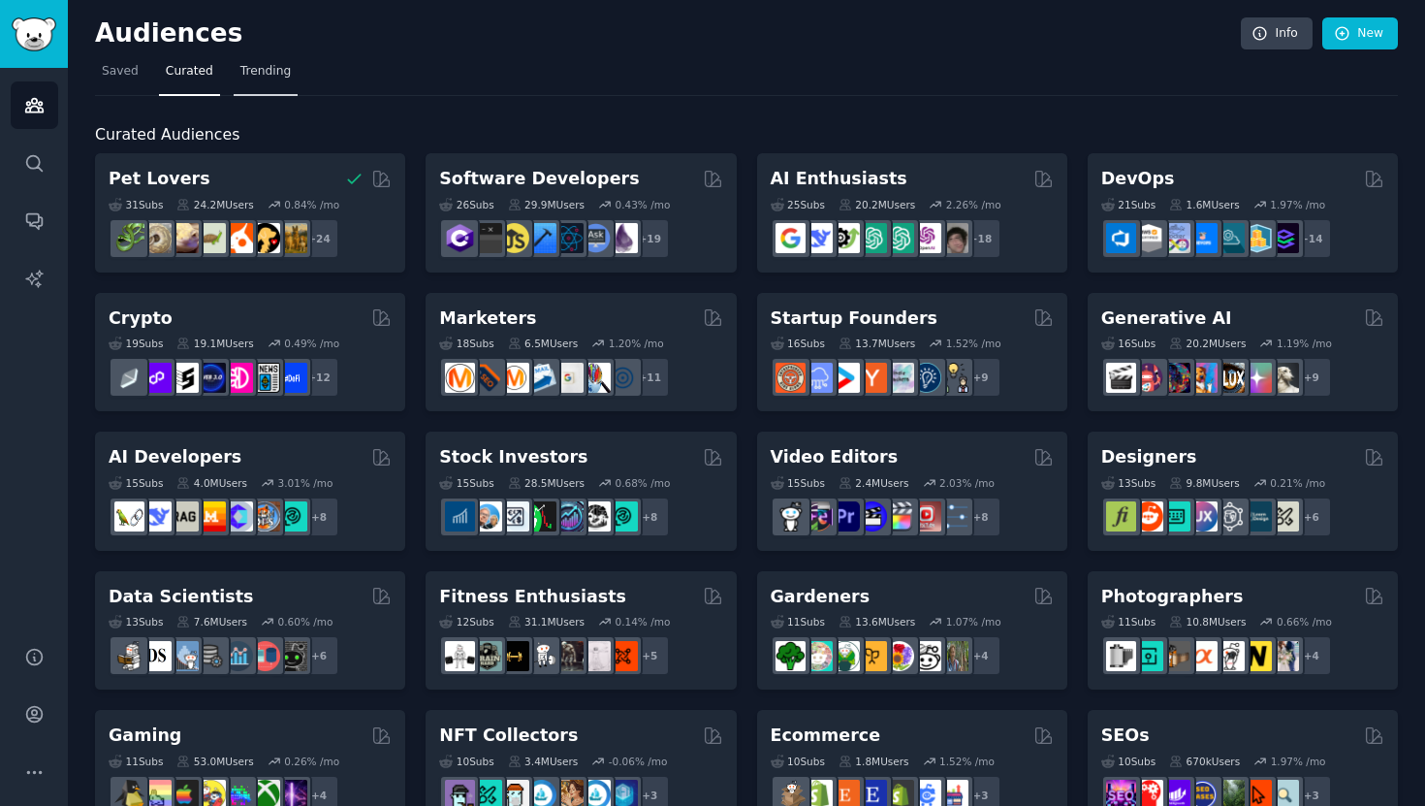
click at [268, 58] on link "Trending" at bounding box center [266, 76] width 64 height 40
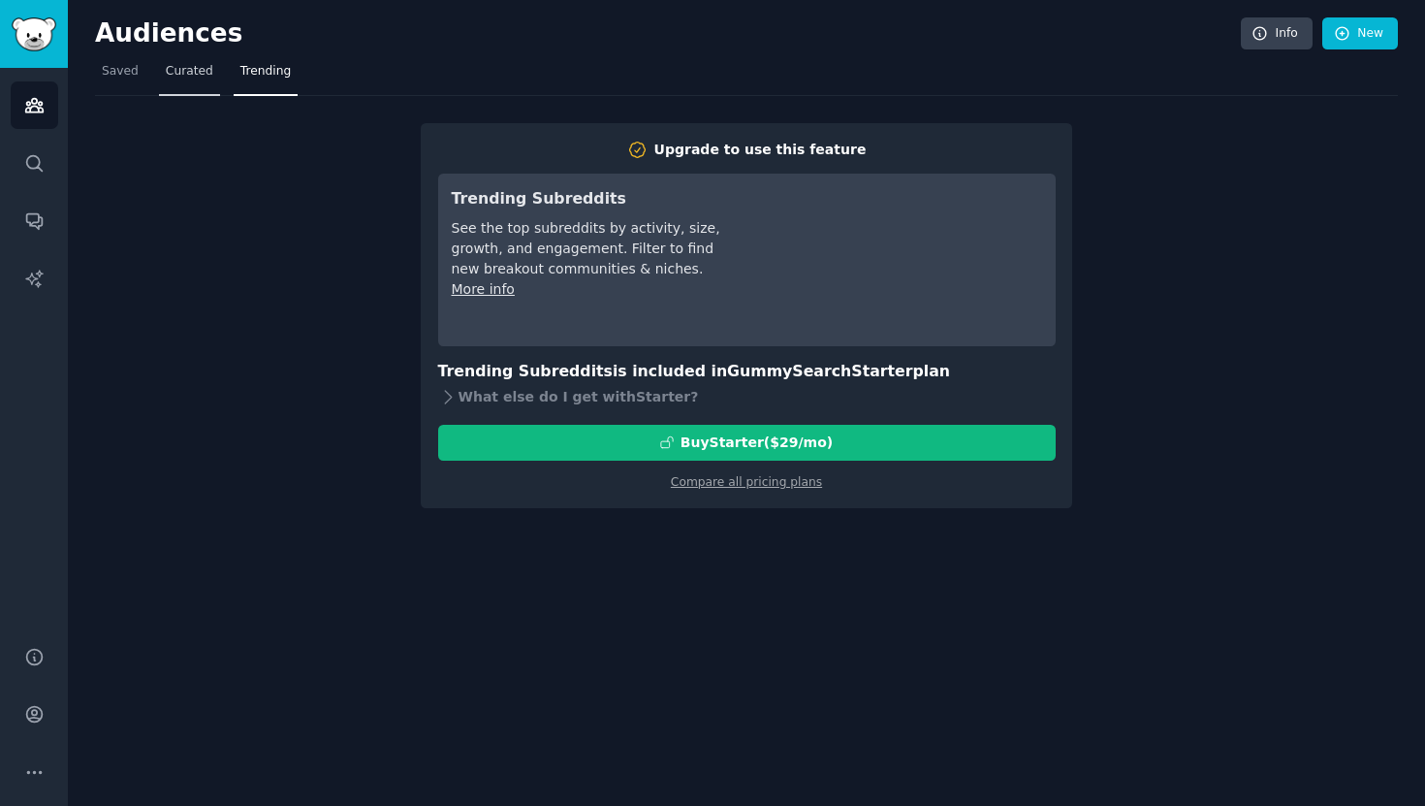
click at [188, 91] on link "Curated" at bounding box center [189, 76] width 61 height 40
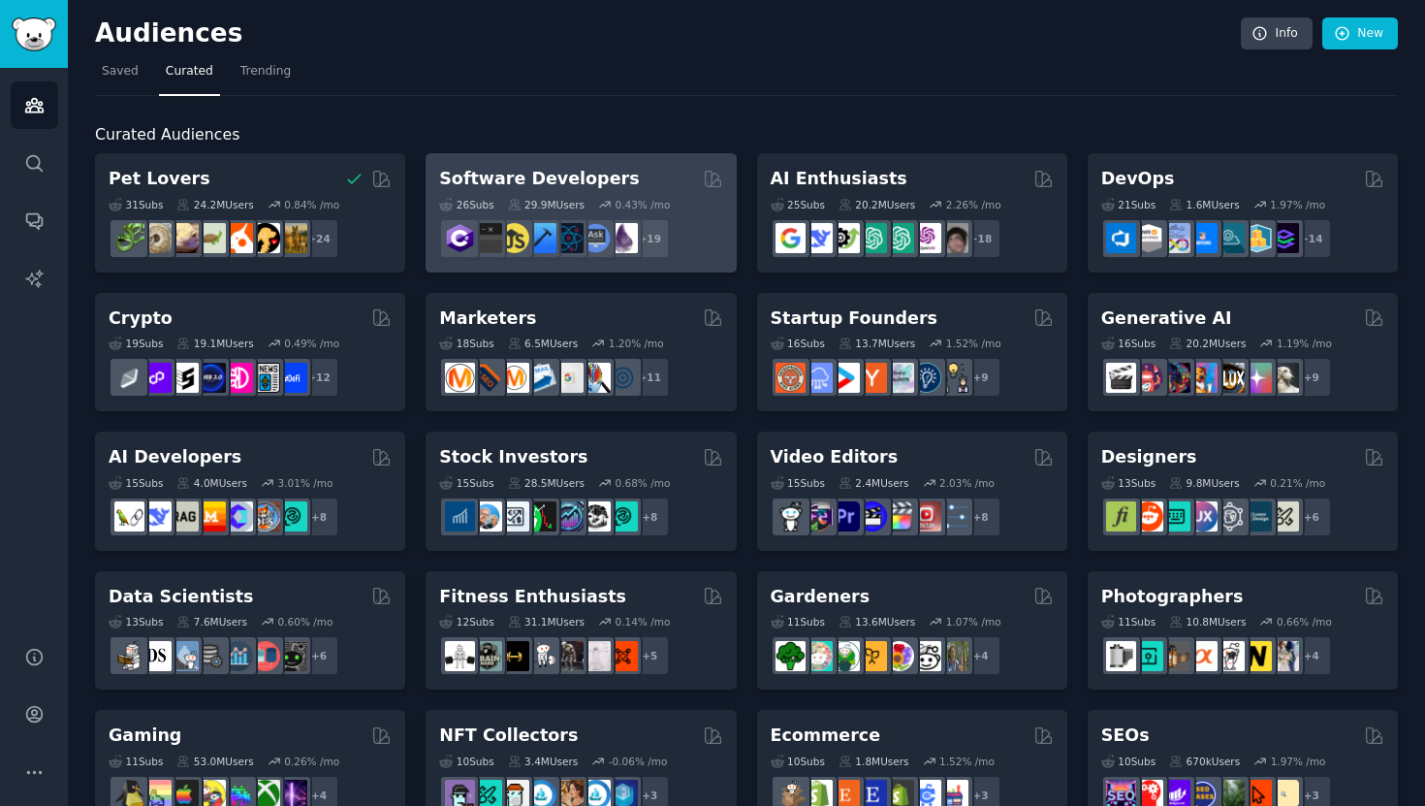
click at [471, 211] on div "26 Sub s 29.9M Users 0.43 % /mo + 19" at bounding box center [580, 225] width 283 height 68
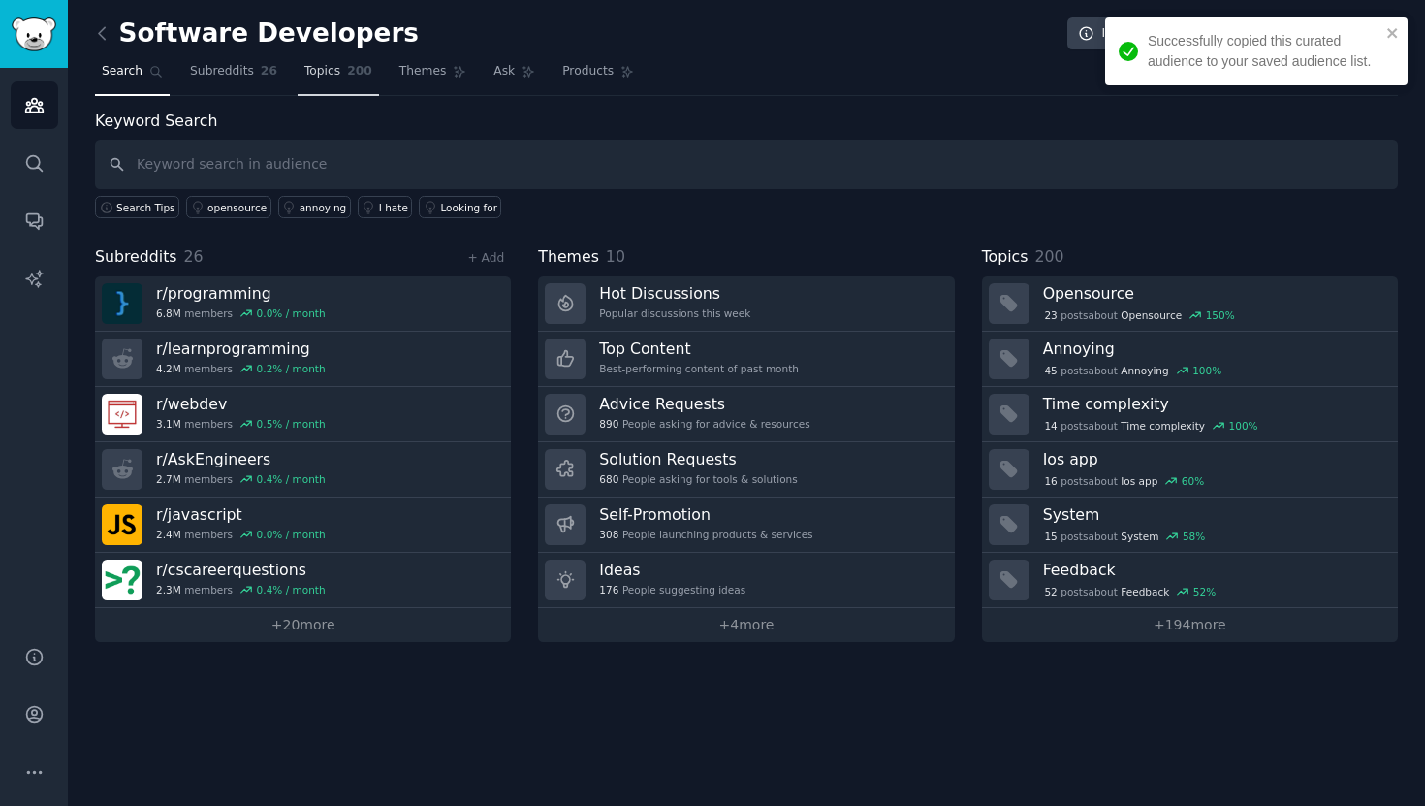
click at [342, 85] on link "Topics 200" at bounding box center [338, 76] width 81 height 40
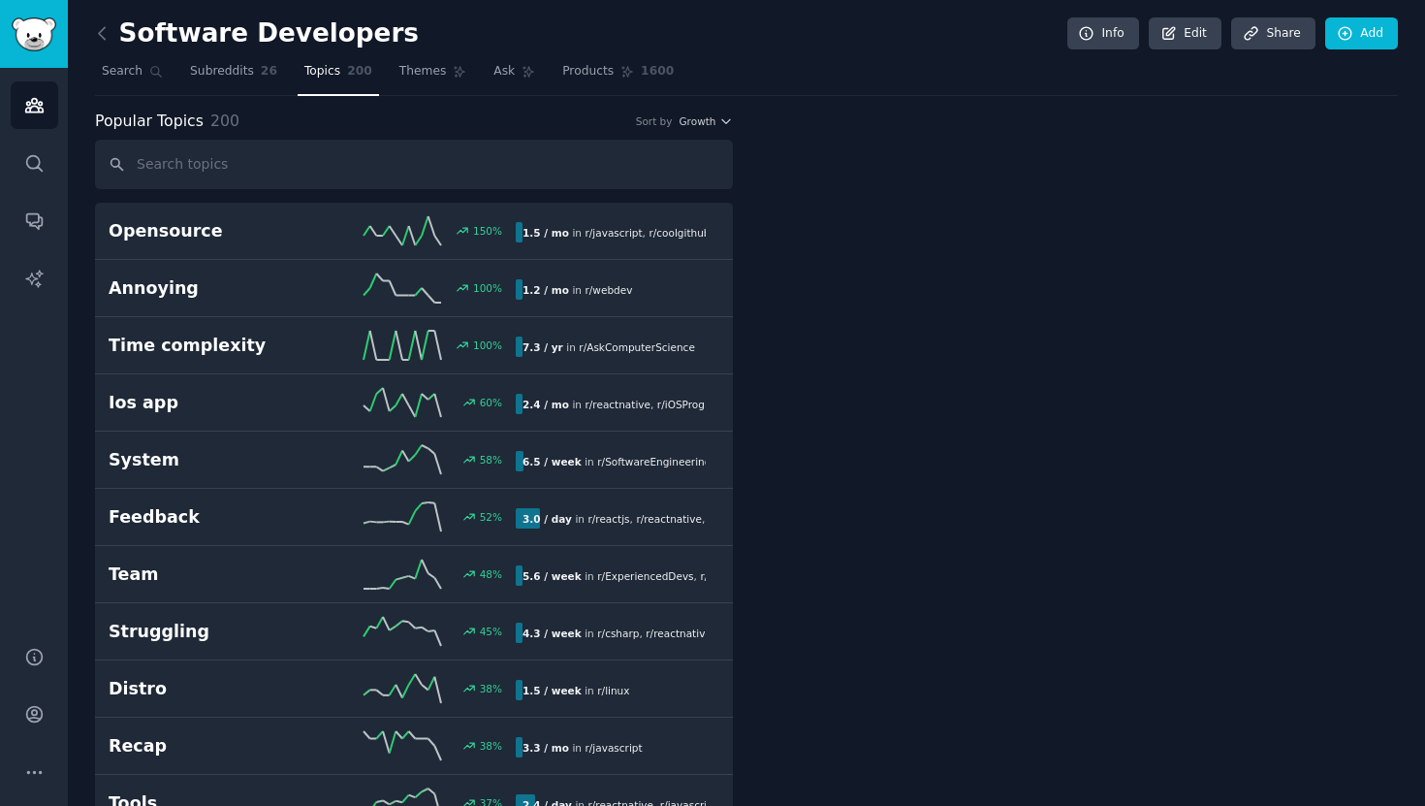
click at [112, 44] on link at bounding box center [107, 33] width 24 height 31
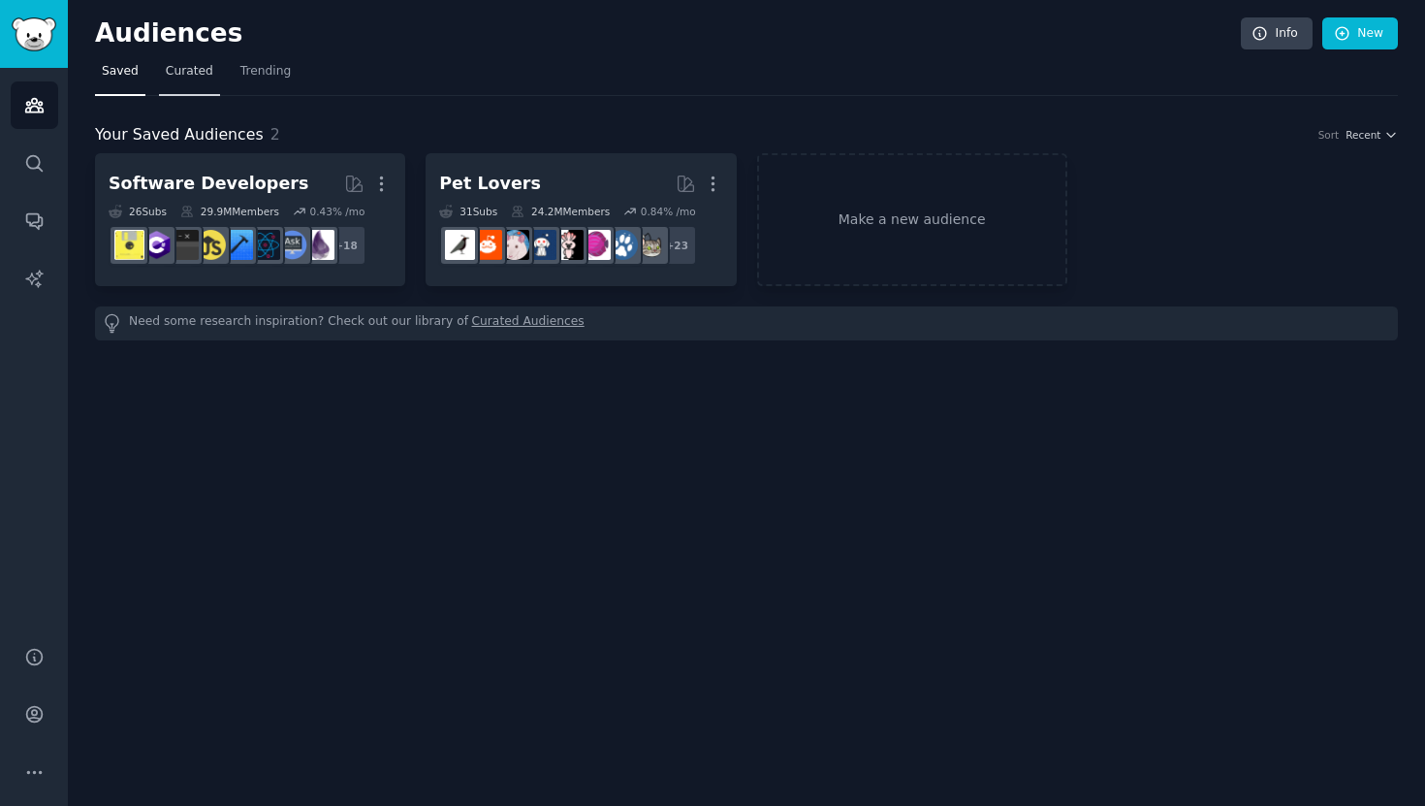
click at [191, 74] on span "Curated" at bounding box center [189, 71] width 47 height 17
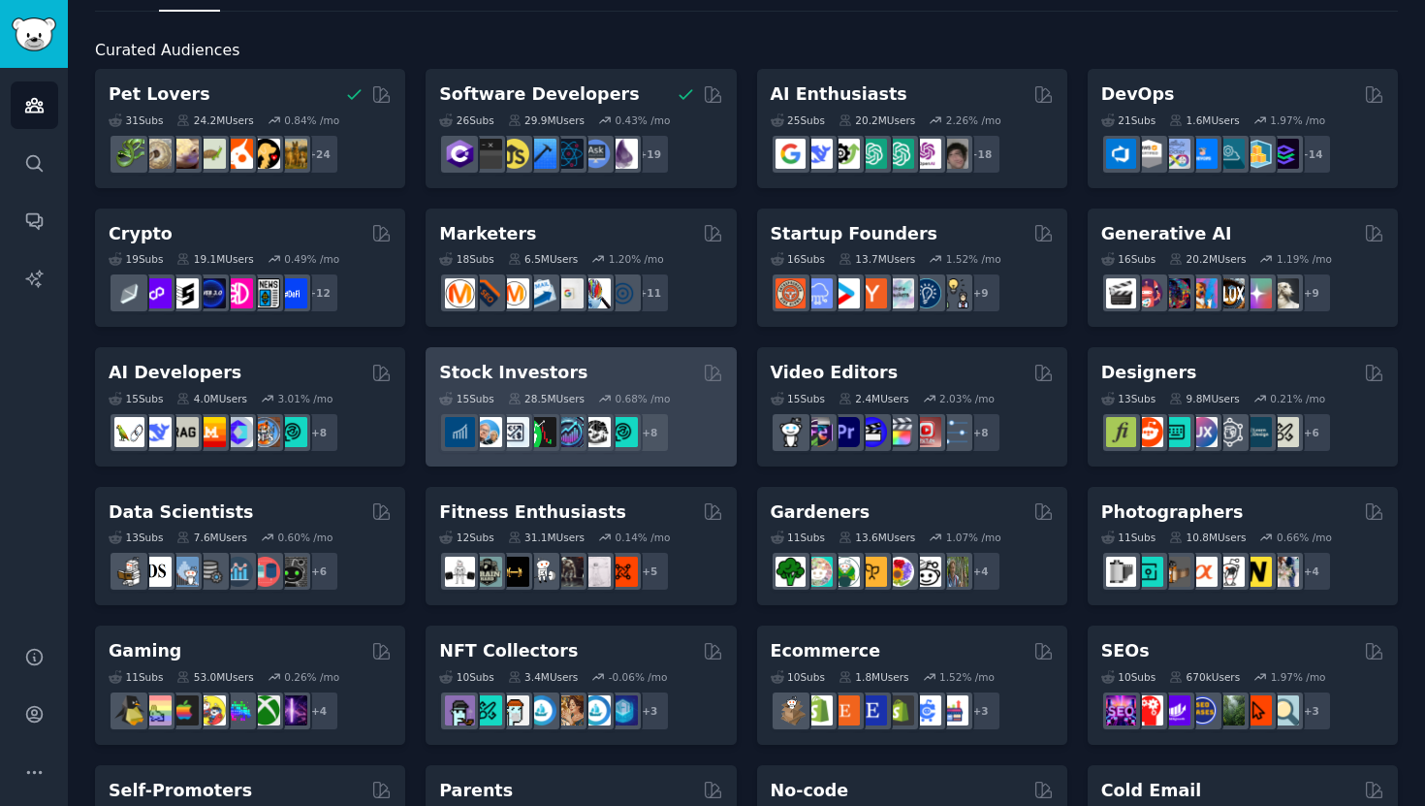
scroll to position [99, 0]
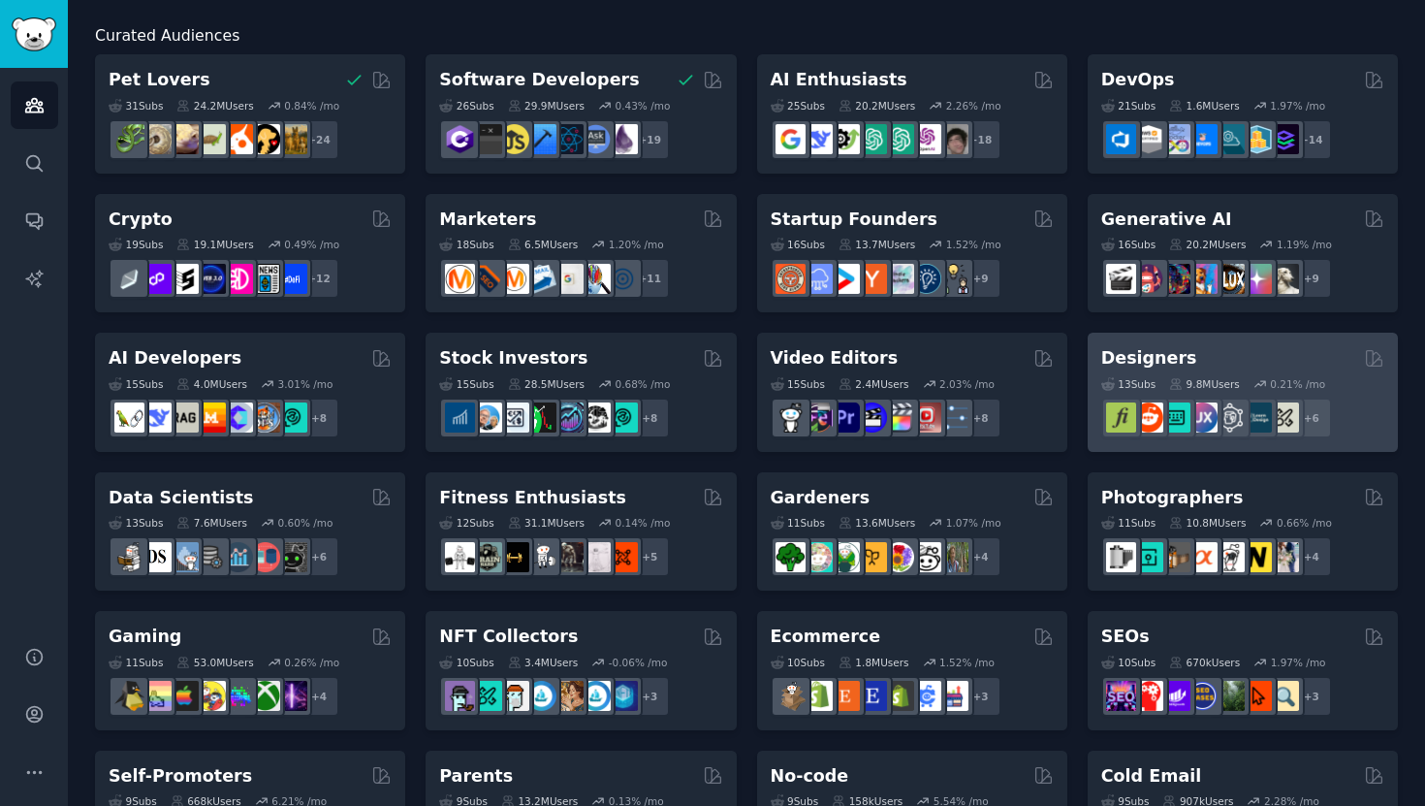
click at [1171, 374] on div "13 Sub s 9.8M Users 0.21 % /mo r/UI_Design + 6" at bounding box center [1242, 404] width 283 height 68
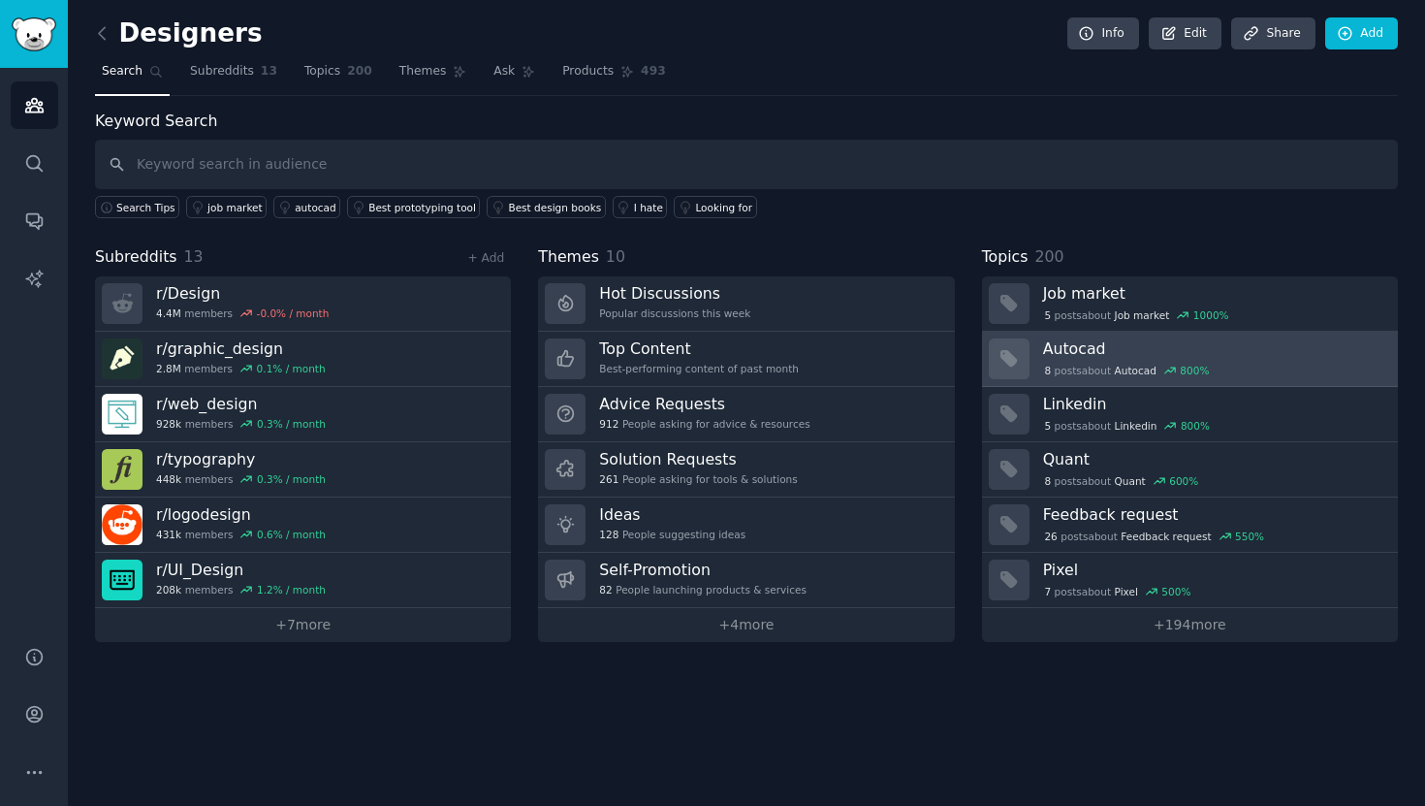
click at [1127, 352] on h3 "Autocad" at bounding box center [1213, 348] width 341 height 20
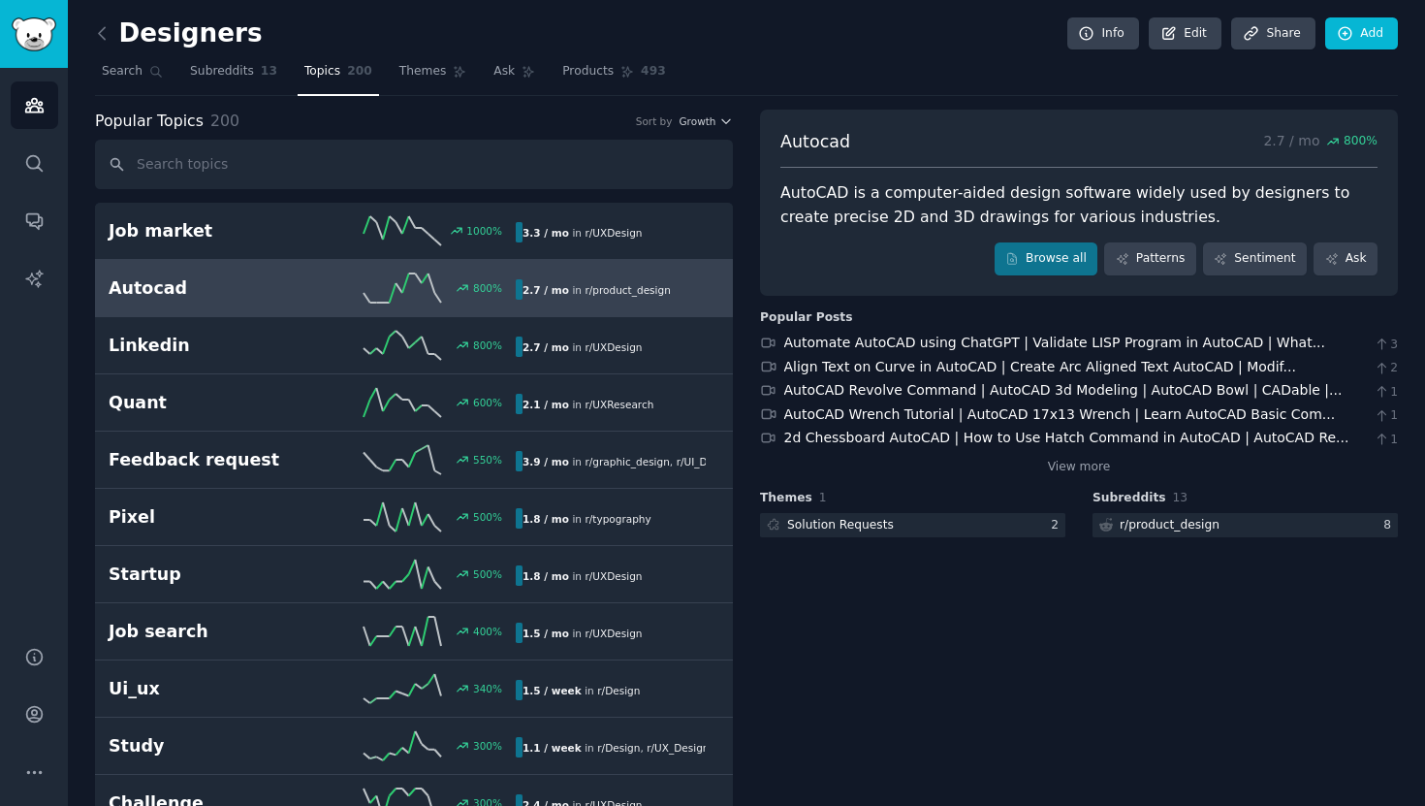
click at [119, 39] on h2 "Designers" at bounding box center [179, 33] width 168 height 31
click at [105, 35] on icon at bounding box center [102, 33] width 20 height 20
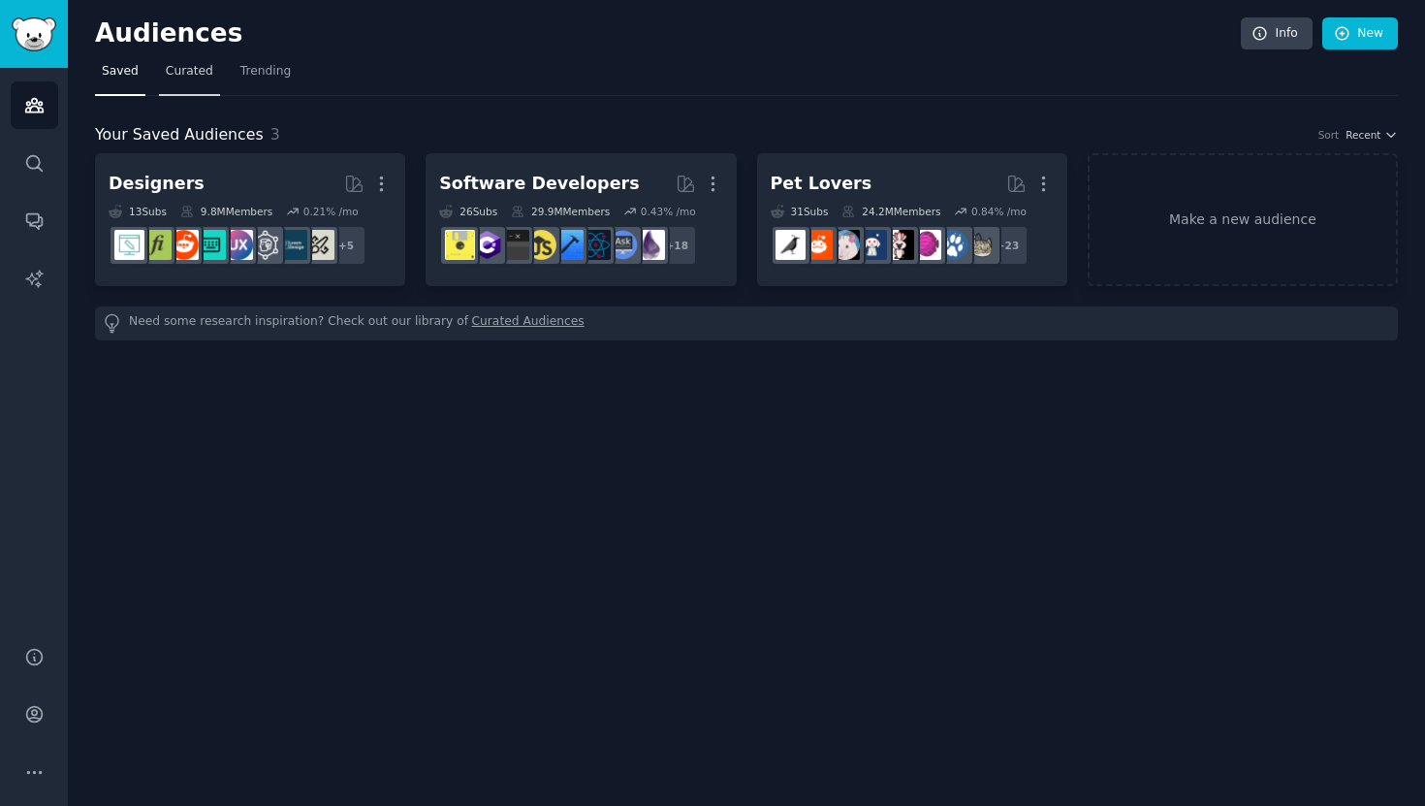
click at [187, 64] on span "Curated" at bounding box center [189, 71] width 47 height 17
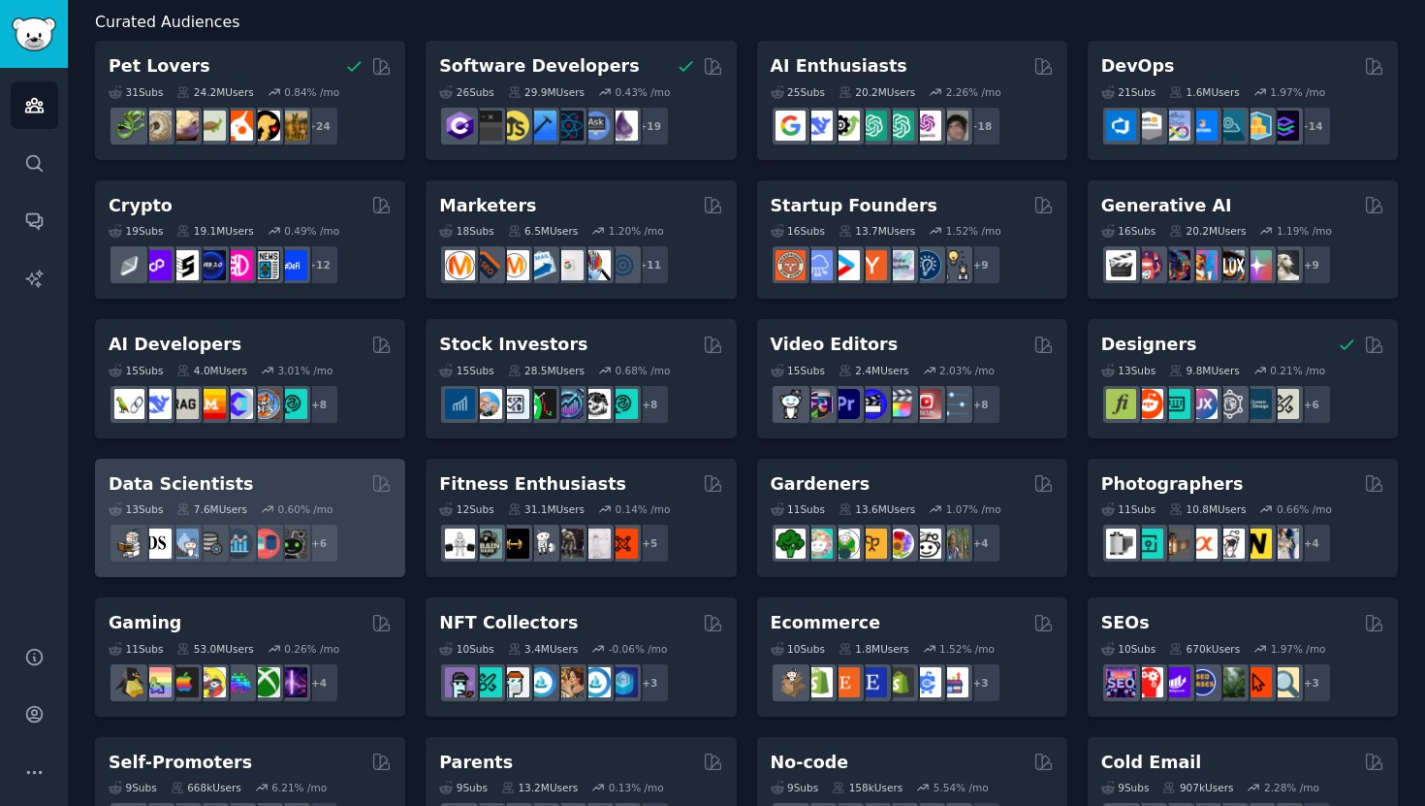
scroll to position [118, 0]
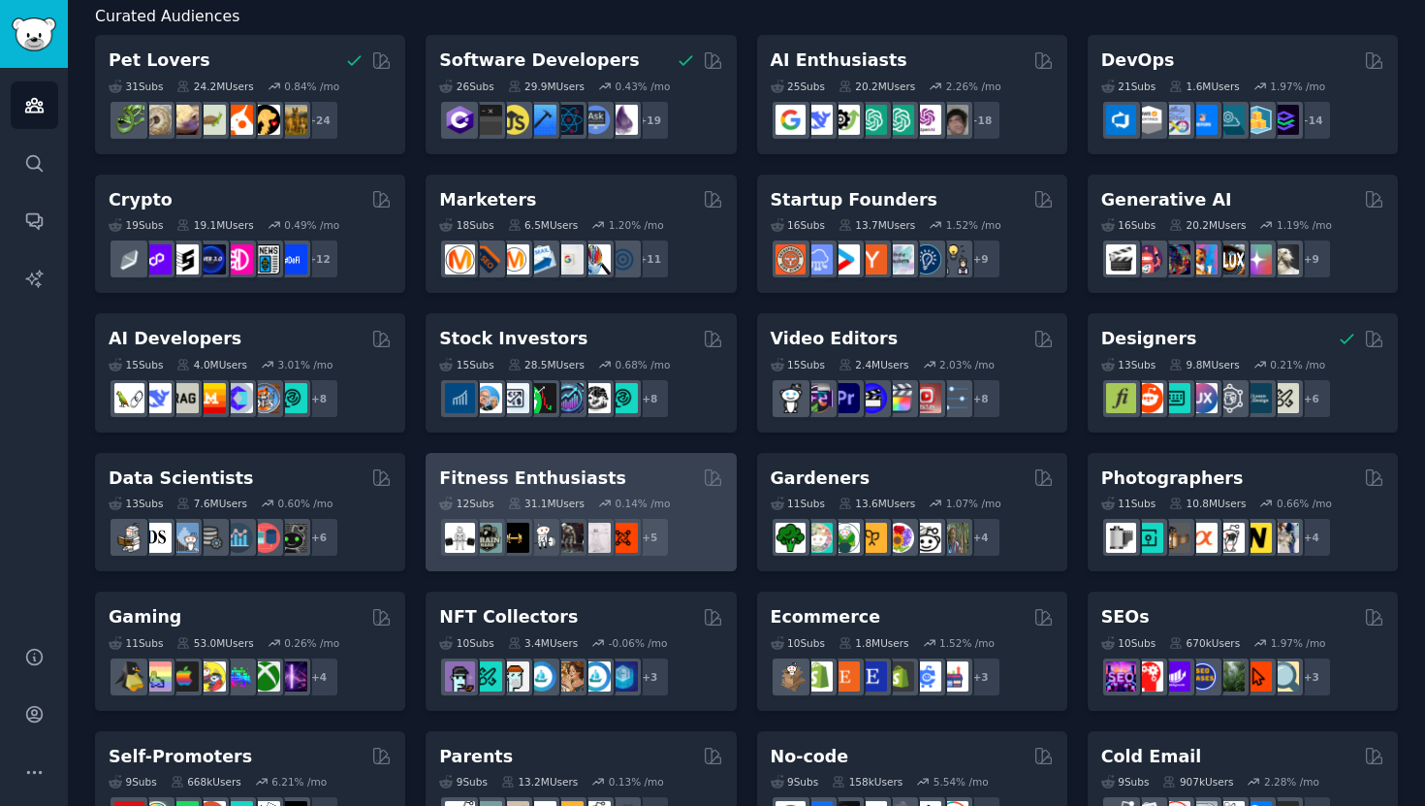
click at [470, 500] on div "12 Sub s" at bounding box center [466, 503] width 54 height 14
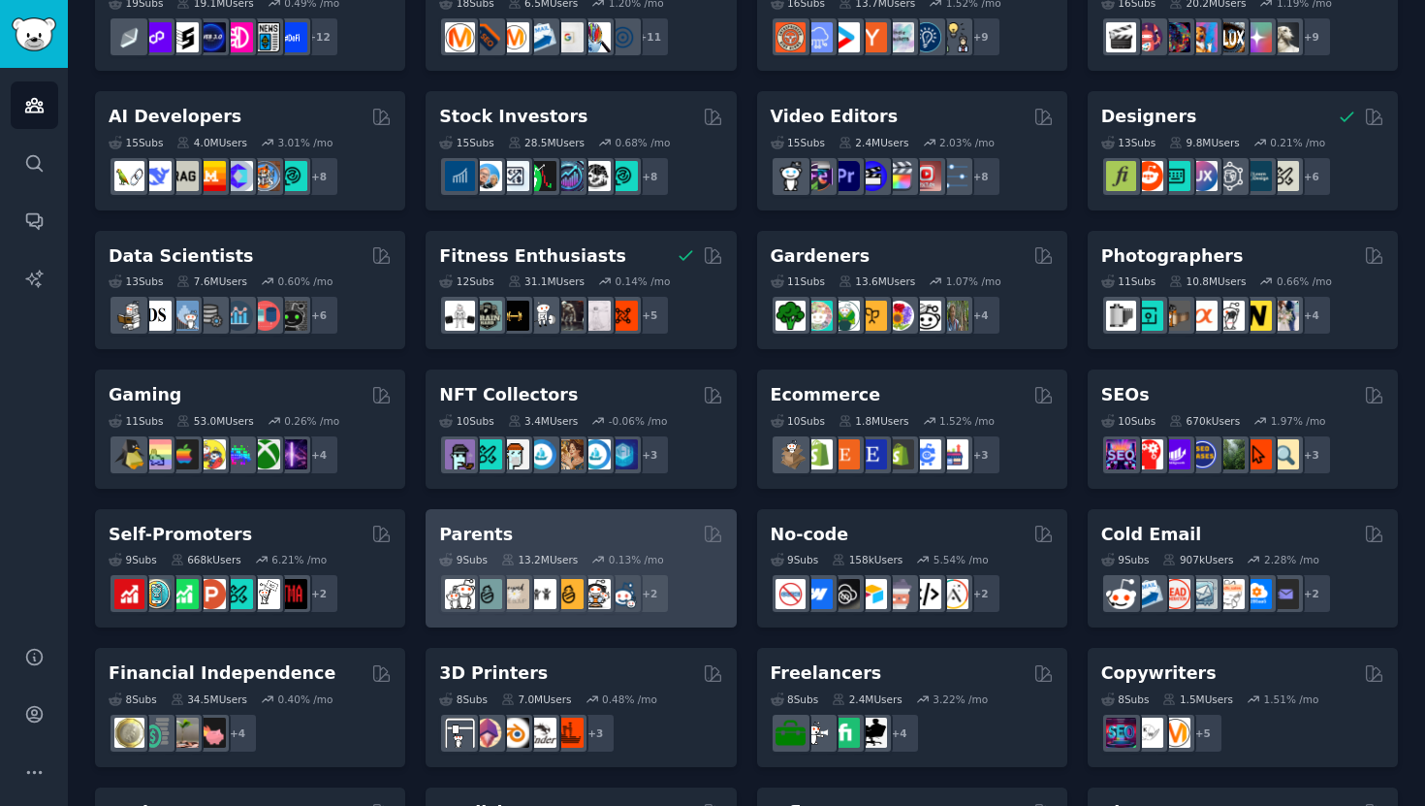
scroll to position [345, 0]
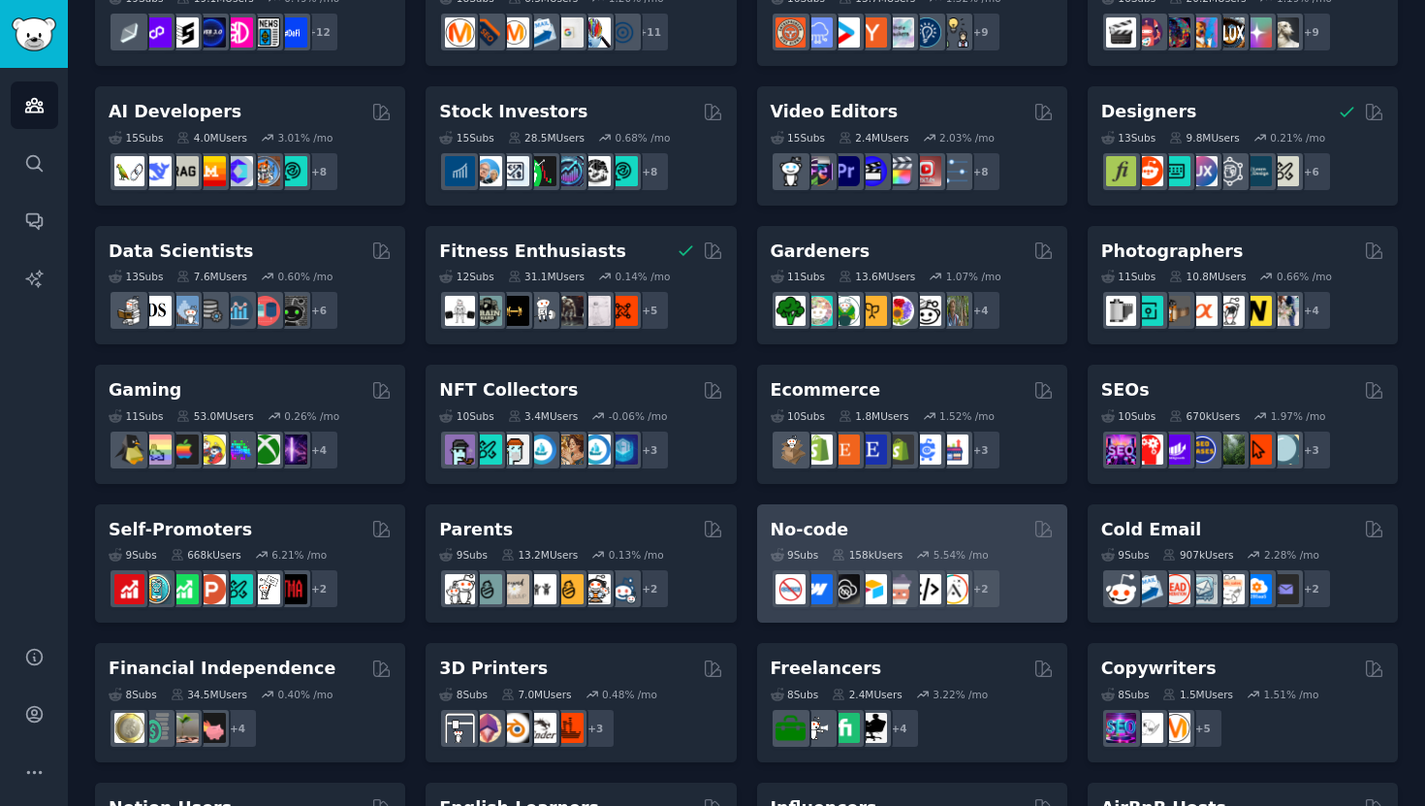
click at [836, 555] on icon at bounding box center [839, 555] width 11 height 11
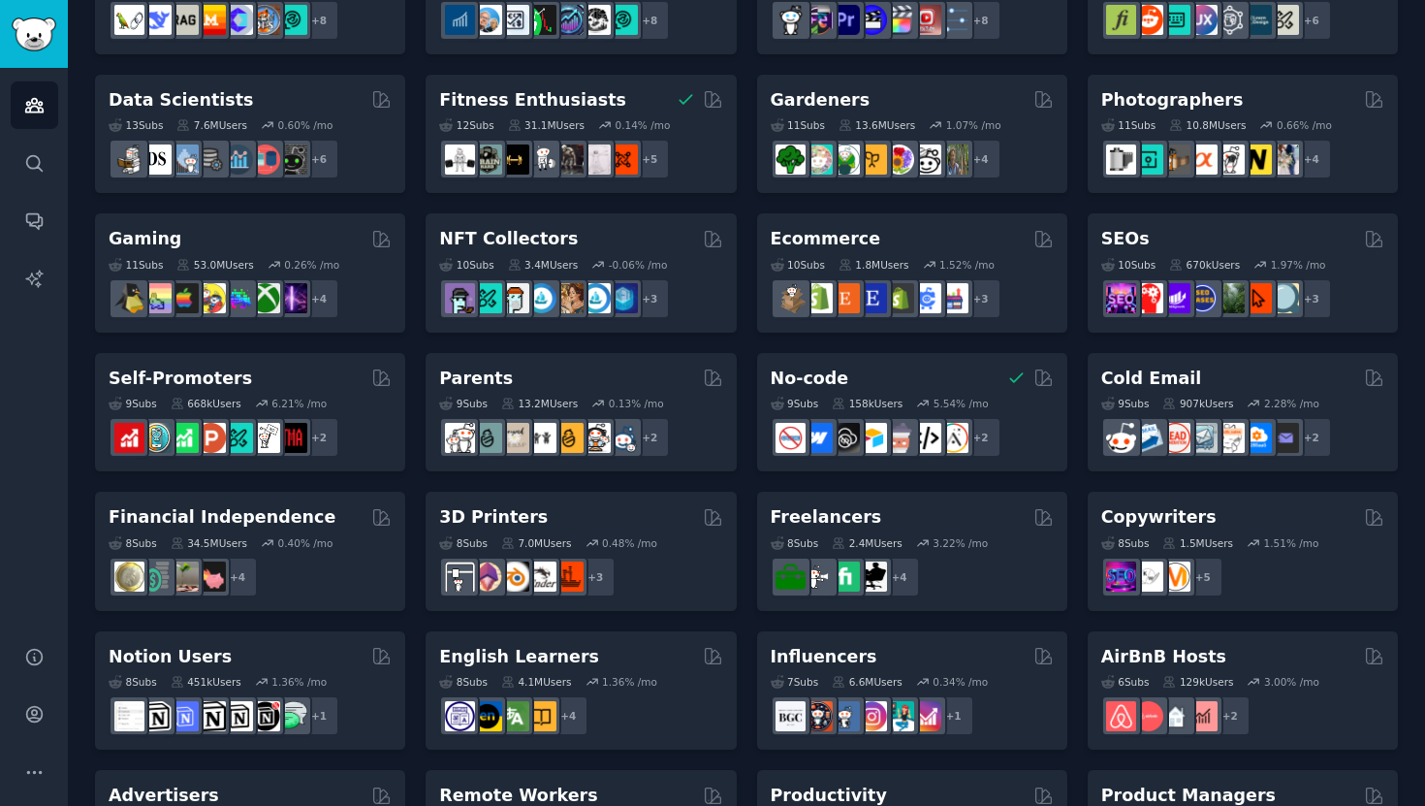
scroll to position [551, 0]
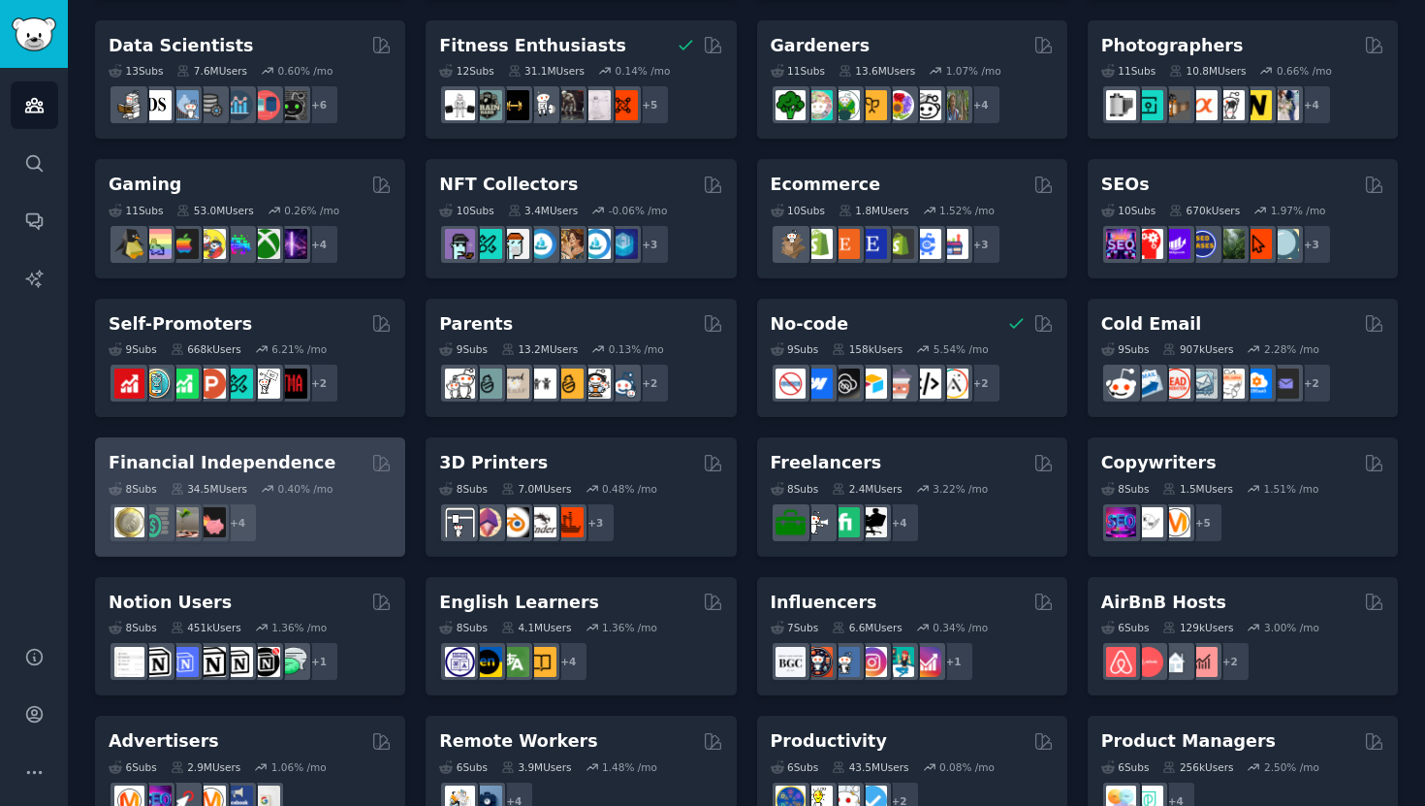
click at [373, 477] on div "8 Sub s 34.5M Users 0.40 % /mo + 4" at bounding box center [250, 509] width 283 height 68
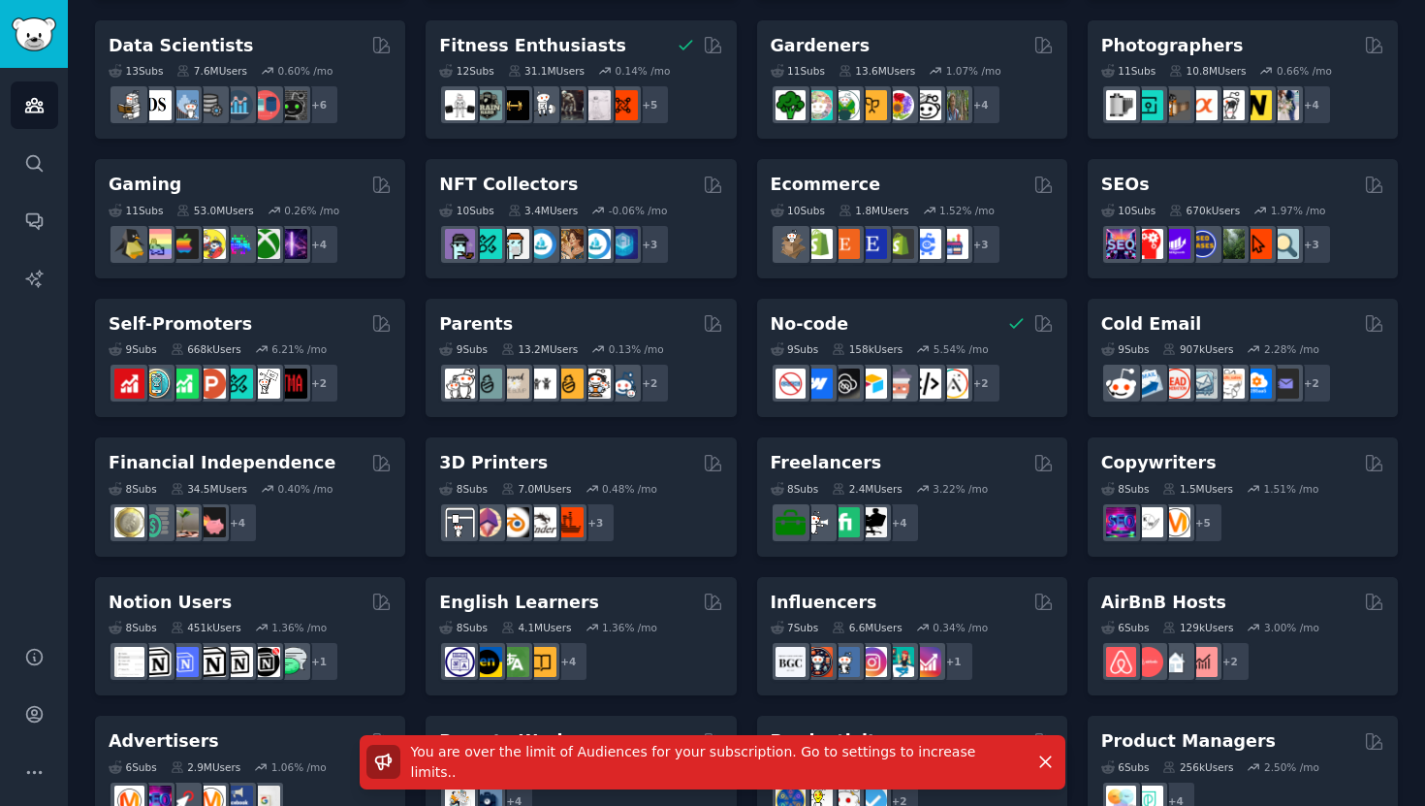
scroll to position [0, 0]
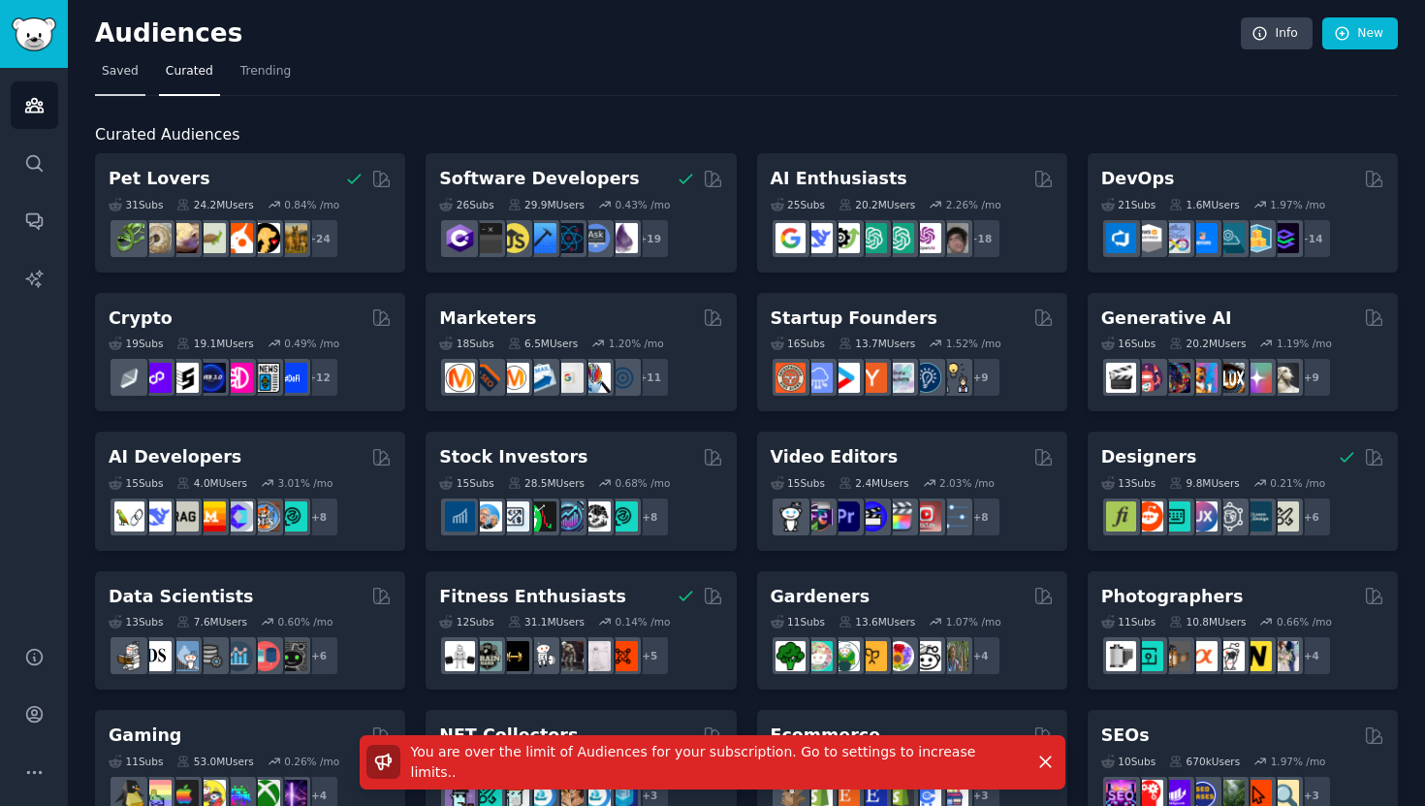
click at [97, 76] on link "Saved" at bounding box center [120, 76] width 50 height 40
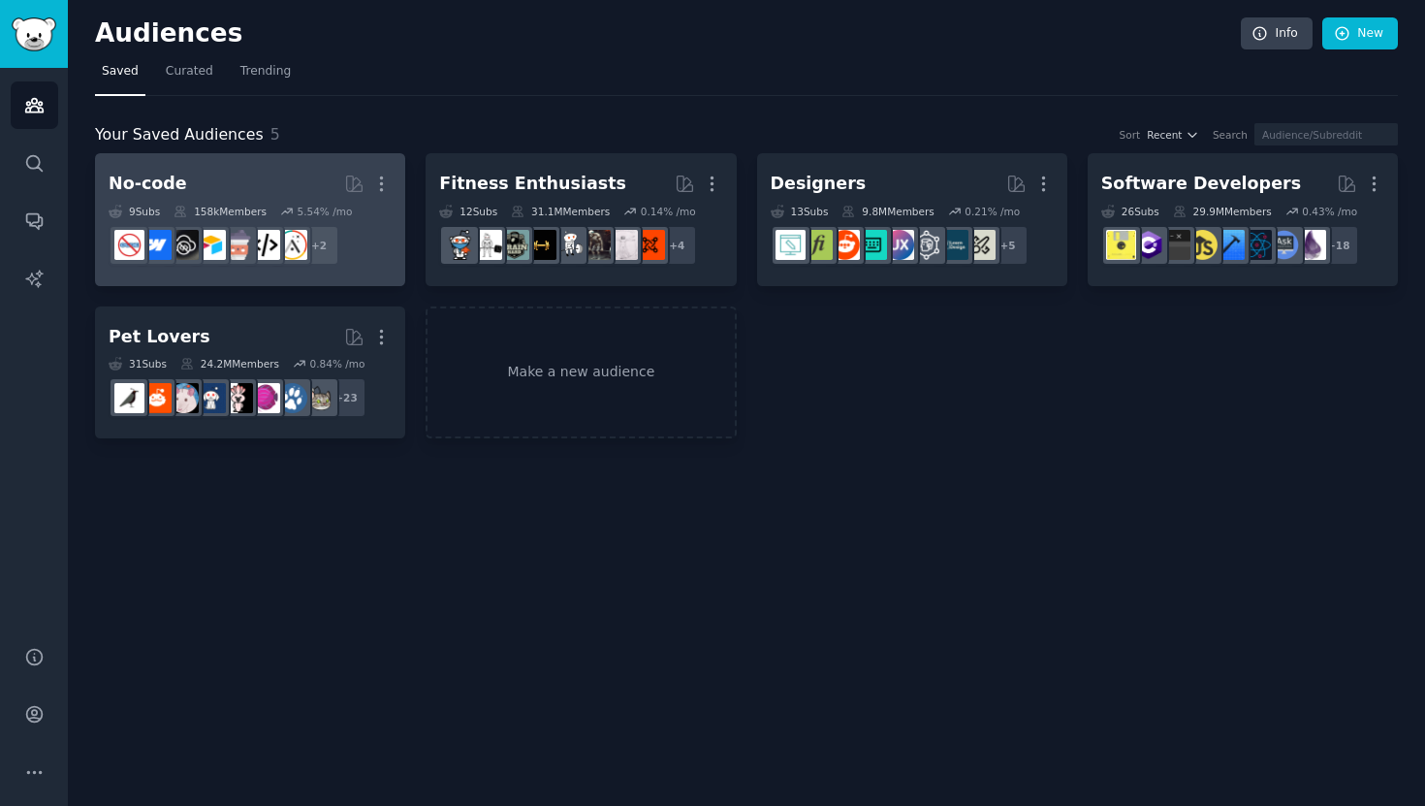
click at [227, 202] on div "No-code Curated by GummySearch More 9 Sub s 158k Members 5.54 % /mo + 2" at bounding box center [250, 220] width 283 height 106
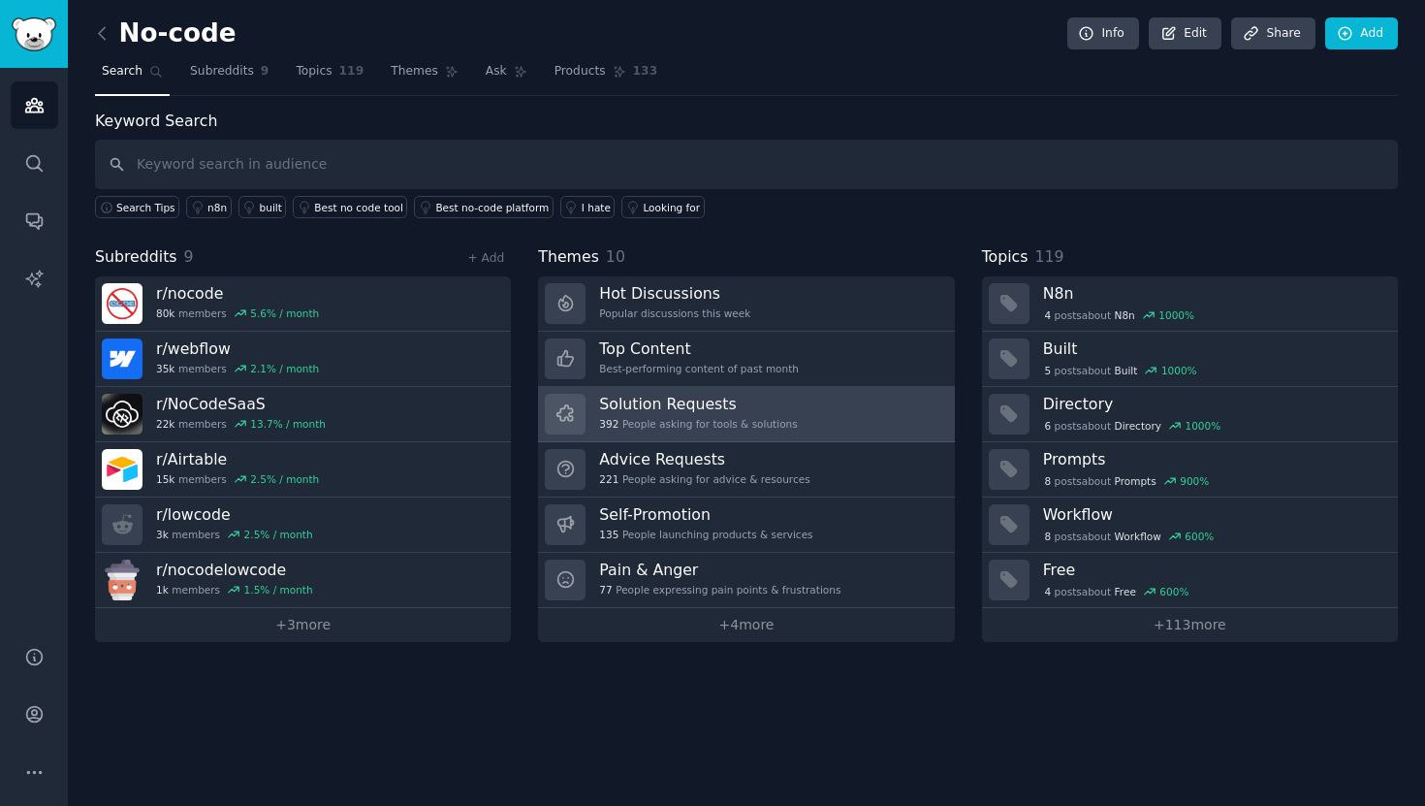
click at [838, 407] on link "Solution Requests 392 People asking for tools & solutions" at bounding box center [746, 414] width 416 height 55
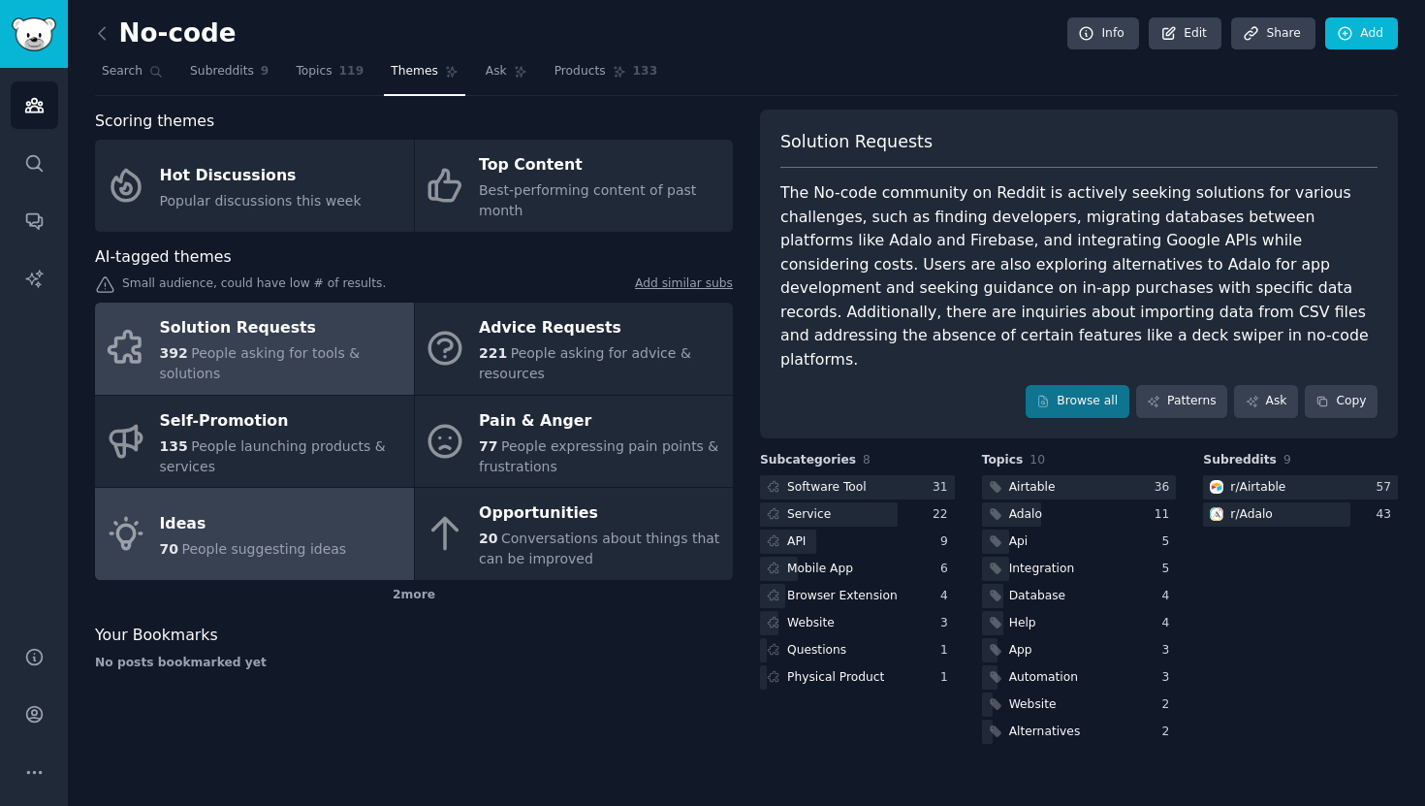
click at [309, 513] on div "Ideas" at bounding box center [253, 523] width 187 height 31
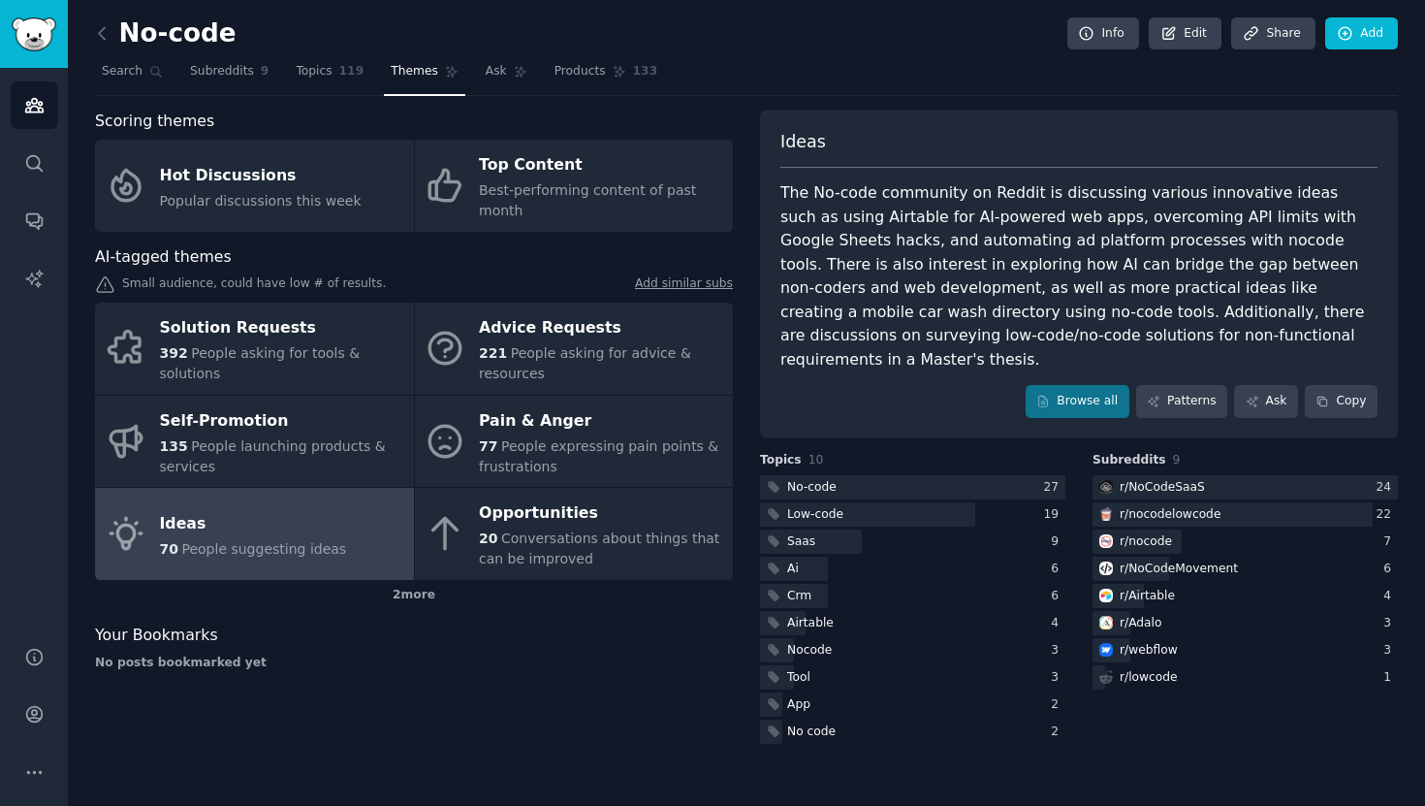
click at [465, 678] on div "Scoring themes Hot Discussions Popular discussions this week Top Content Best-p…" at bounding box center [414, 429] width 638 height 638
click at [341, 529] on link "Ideas 70 People suggesting ideas" at bounding box center [254, 534] width 319 height 92
click at [191, 514] on div "Ideas" at bounding box center [253, 523] width 187 height 31
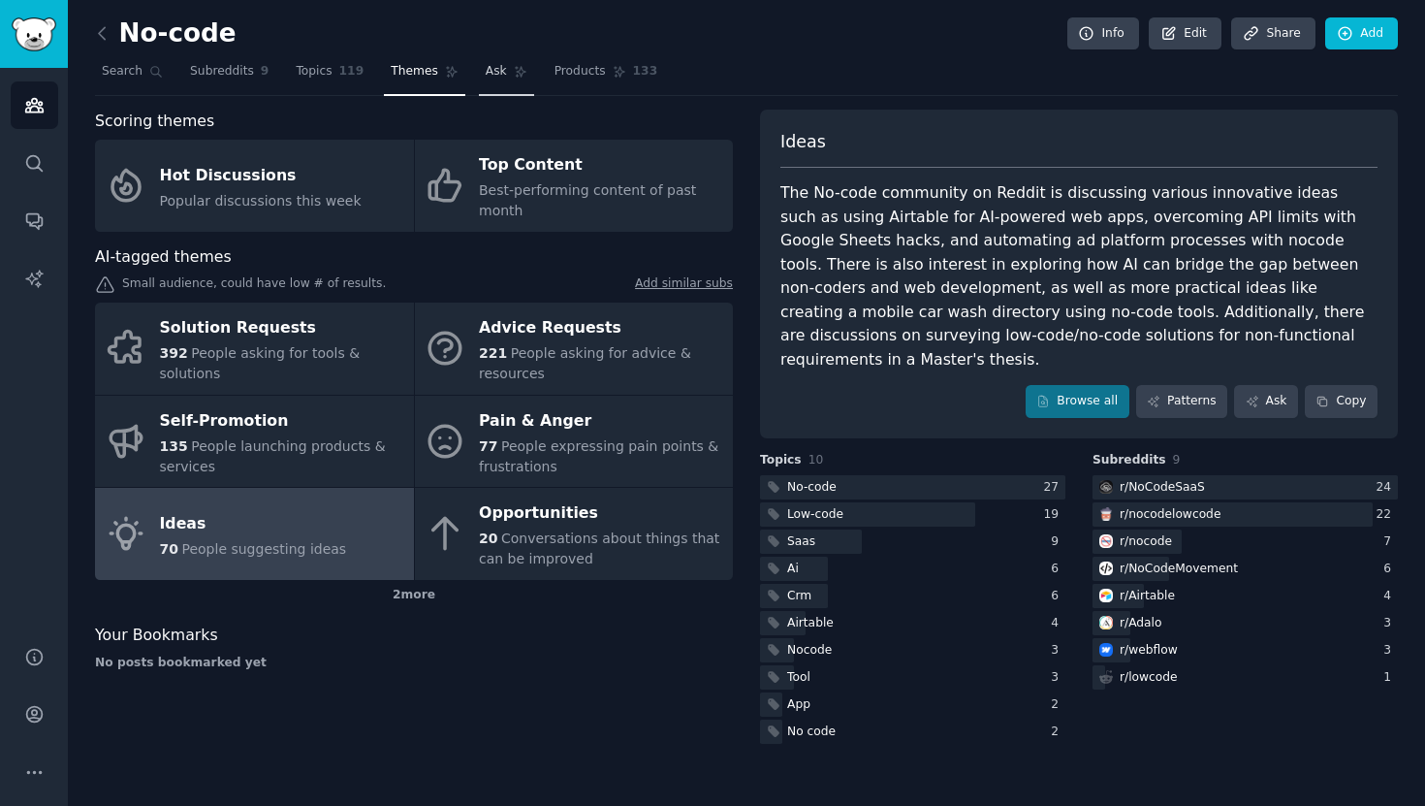
click at [499, 77] on link "Ask" at bounding box center [506, 76] width 55 height 40
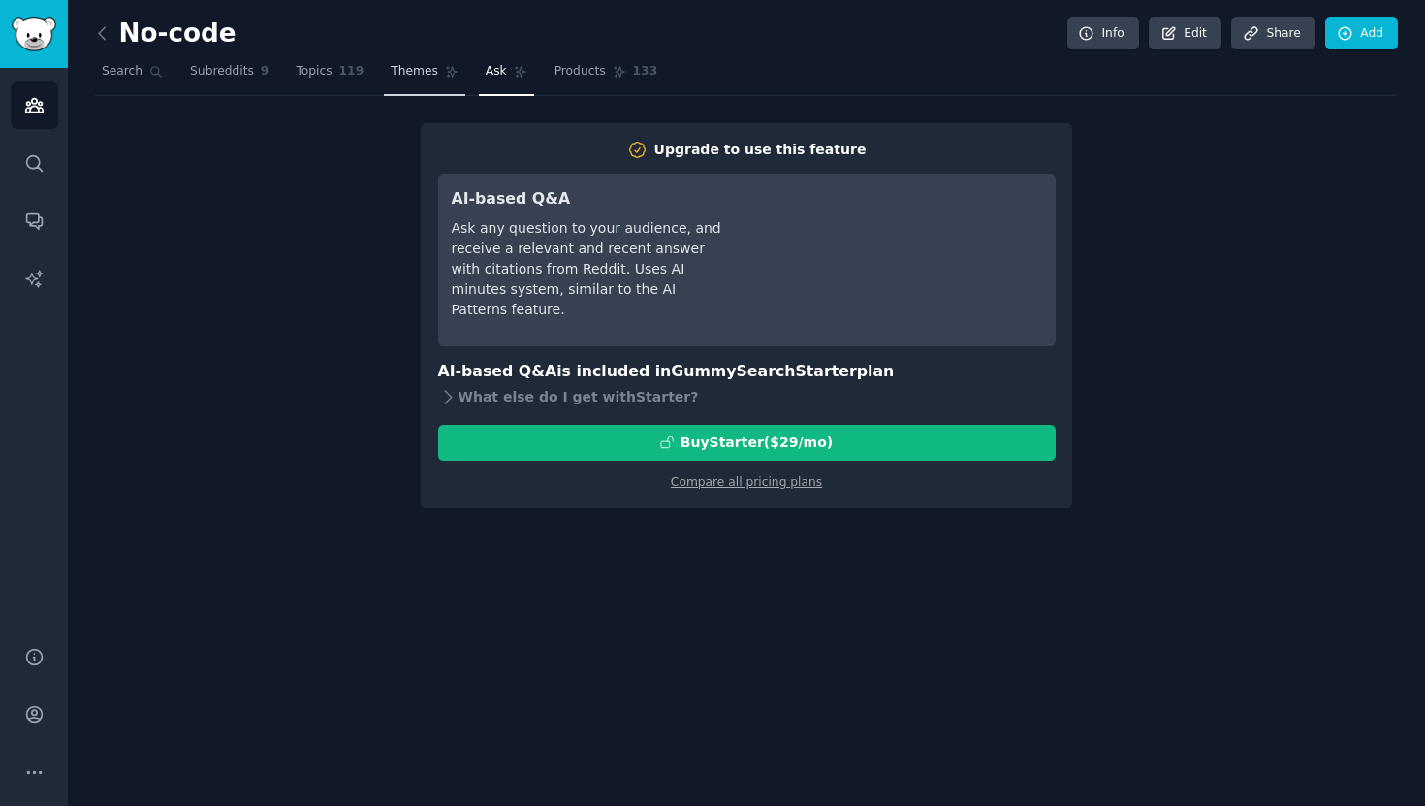
click at [417, 79] on span "Themes" at bounding box center [414, 71] width 47 height 17
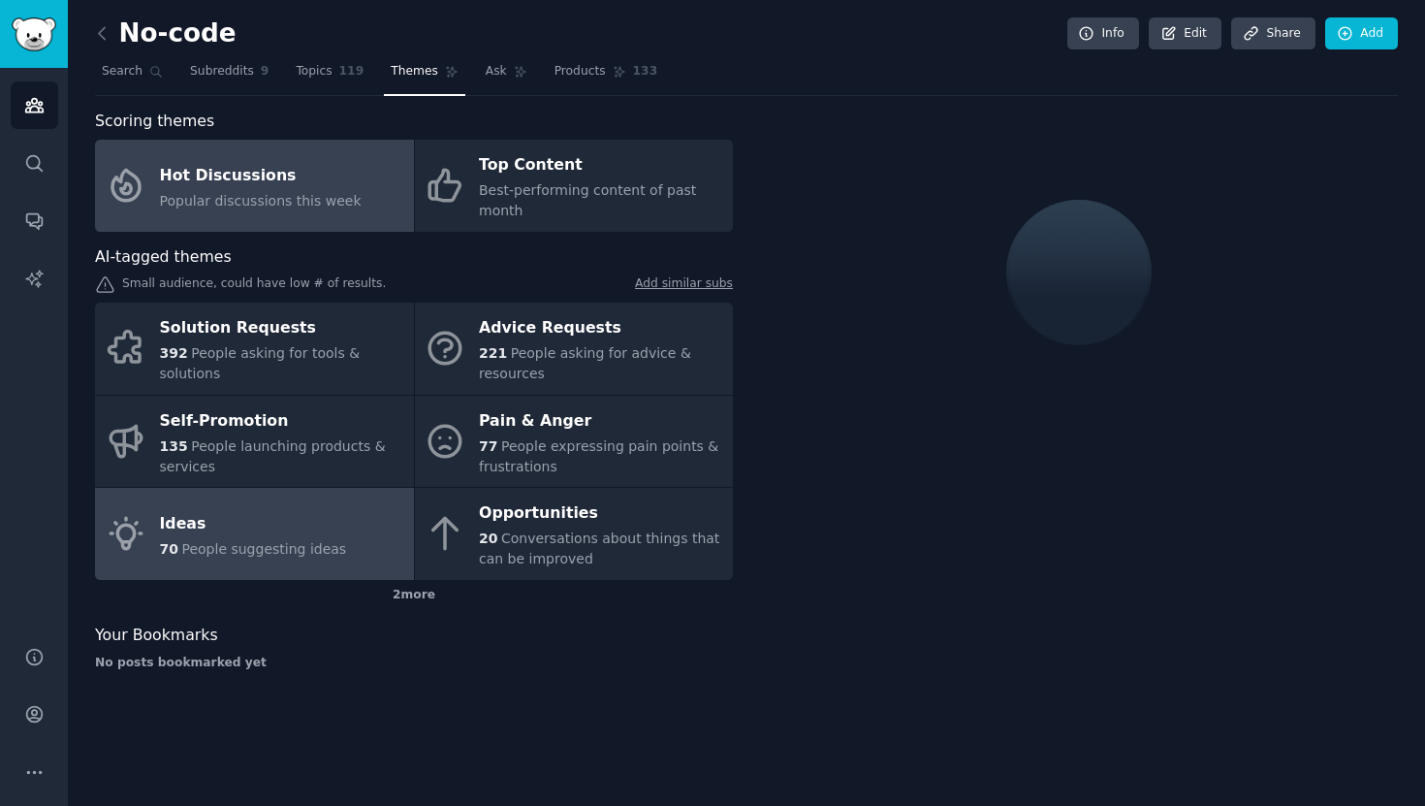
click at [263, 509] on div "Ideas" at bounding box center [253, 523] width 187 height 31
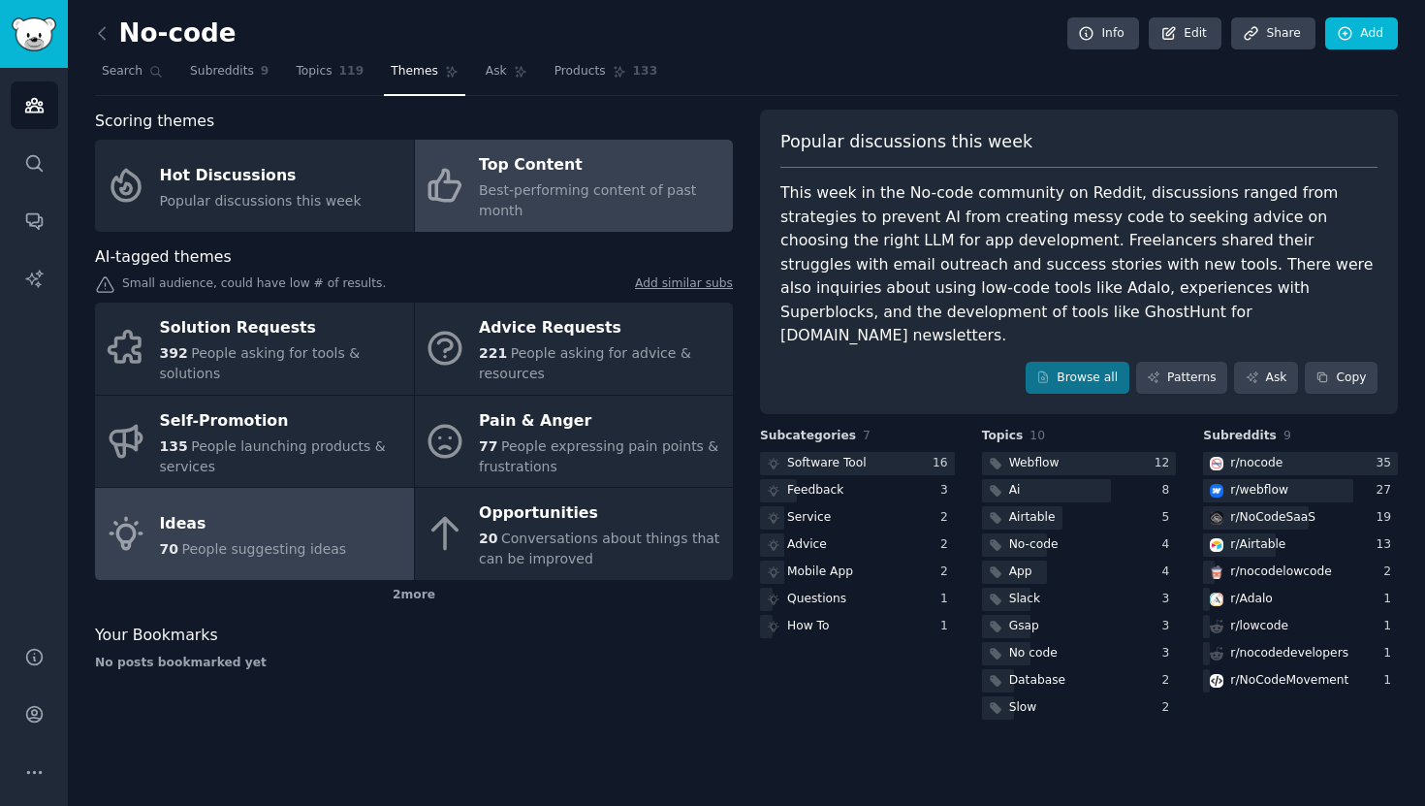
click at [576, 160] on div "Top Content" at bounding box center [601, 165] width 244 height 31
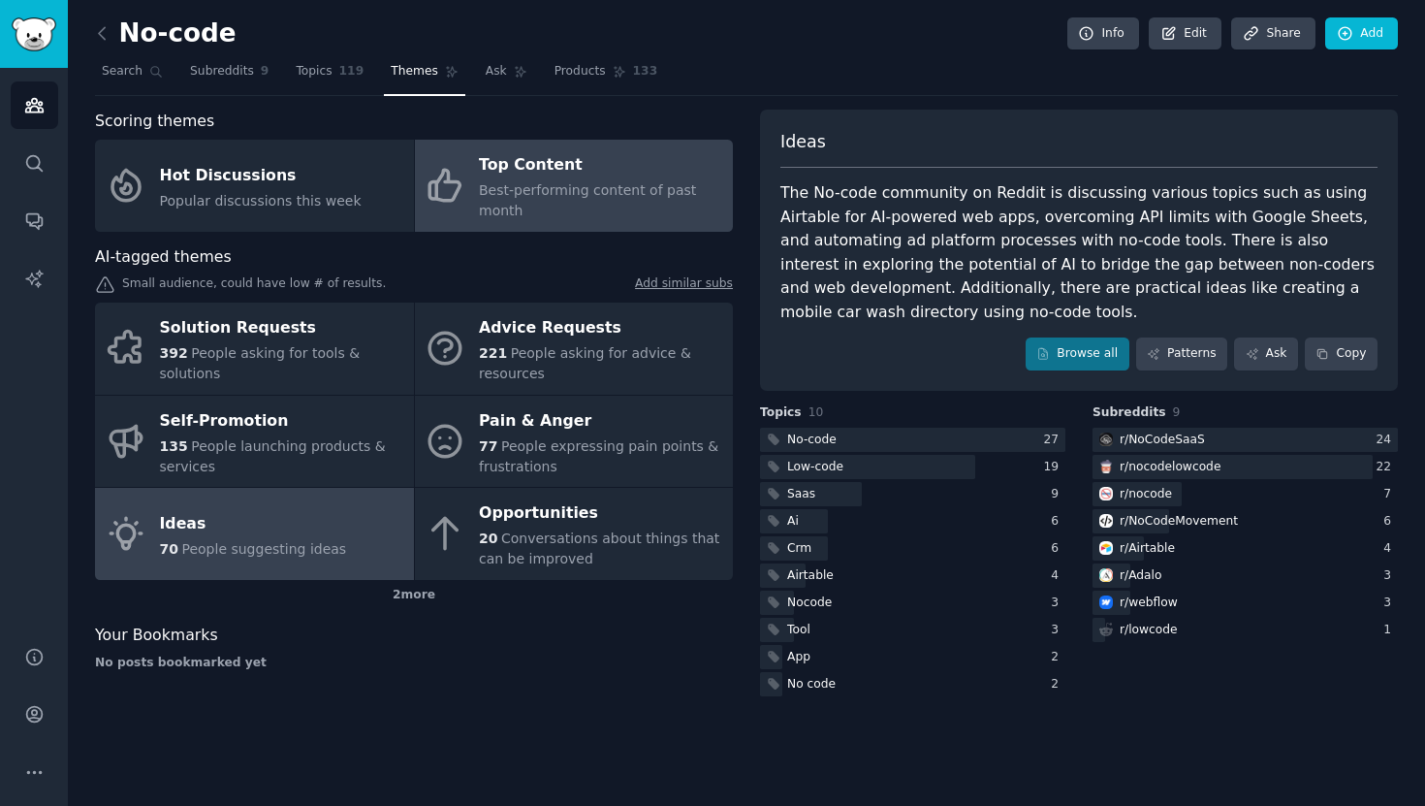
click at [293, 517] on div "Ideas" at bounding box center [253, 523] width 187 height 31
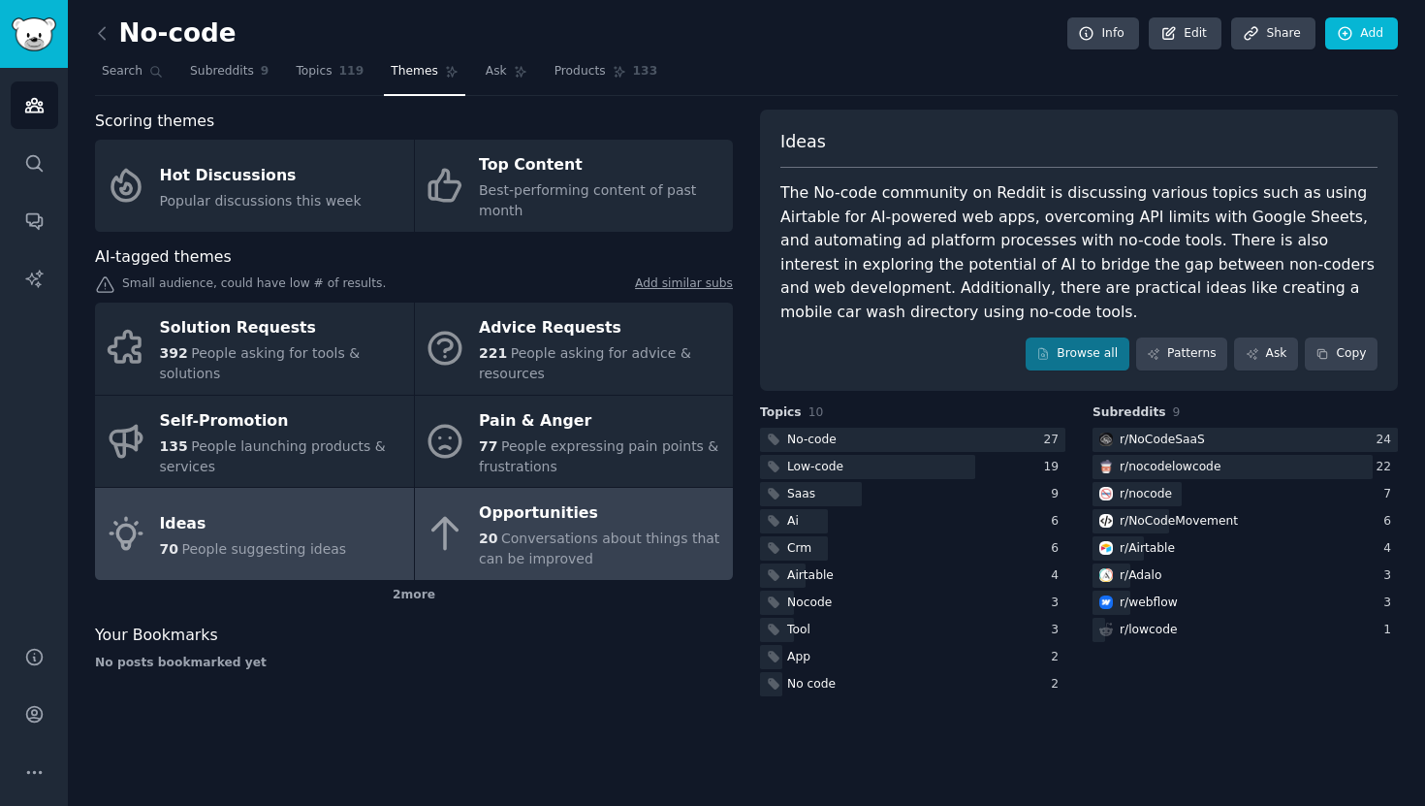
click at [515, 530] on span "Conversations about things that can be improved" at bounding box center [599, 548] width 240 height 36
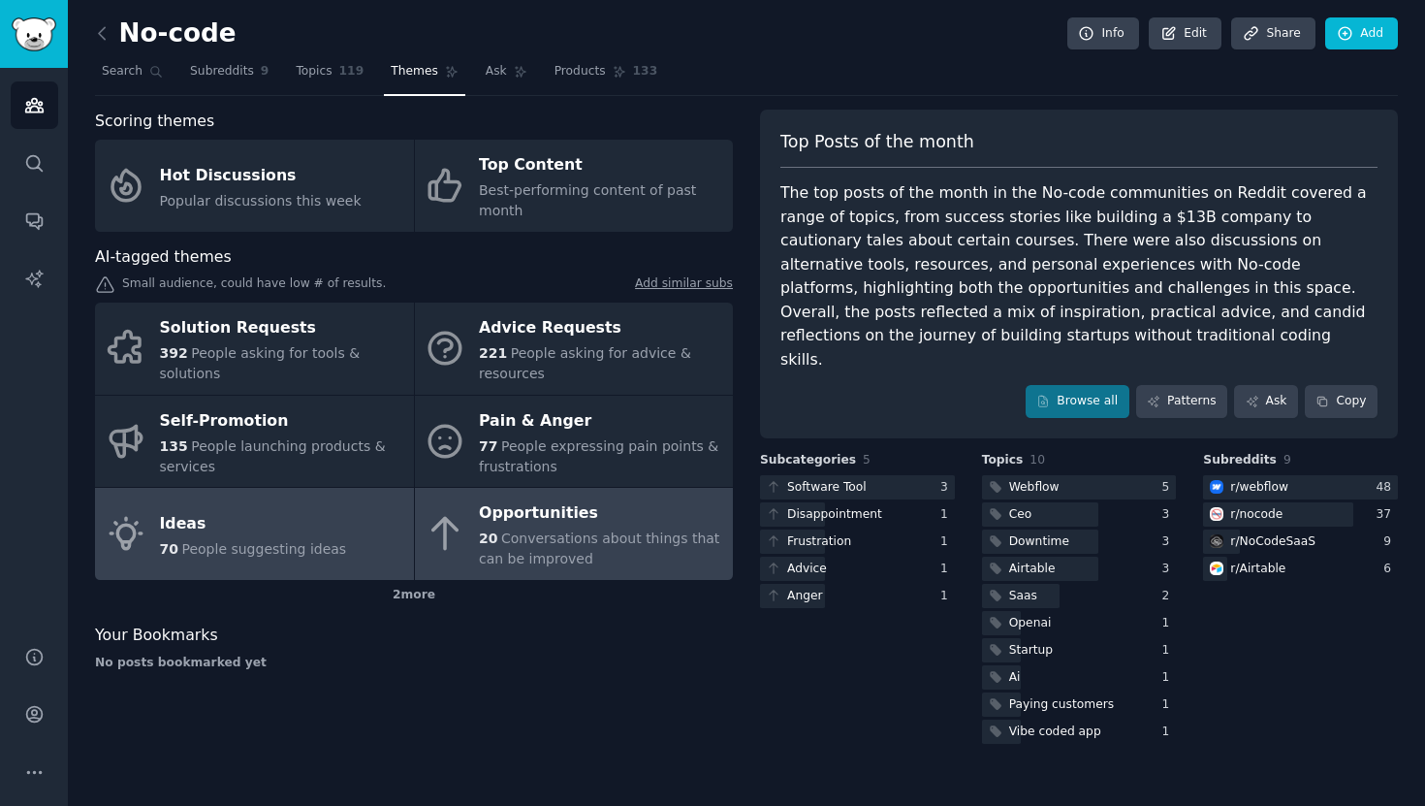
click at [327, 523] on div "Ideas" at bounding box center [253, 523] width 187 height 31
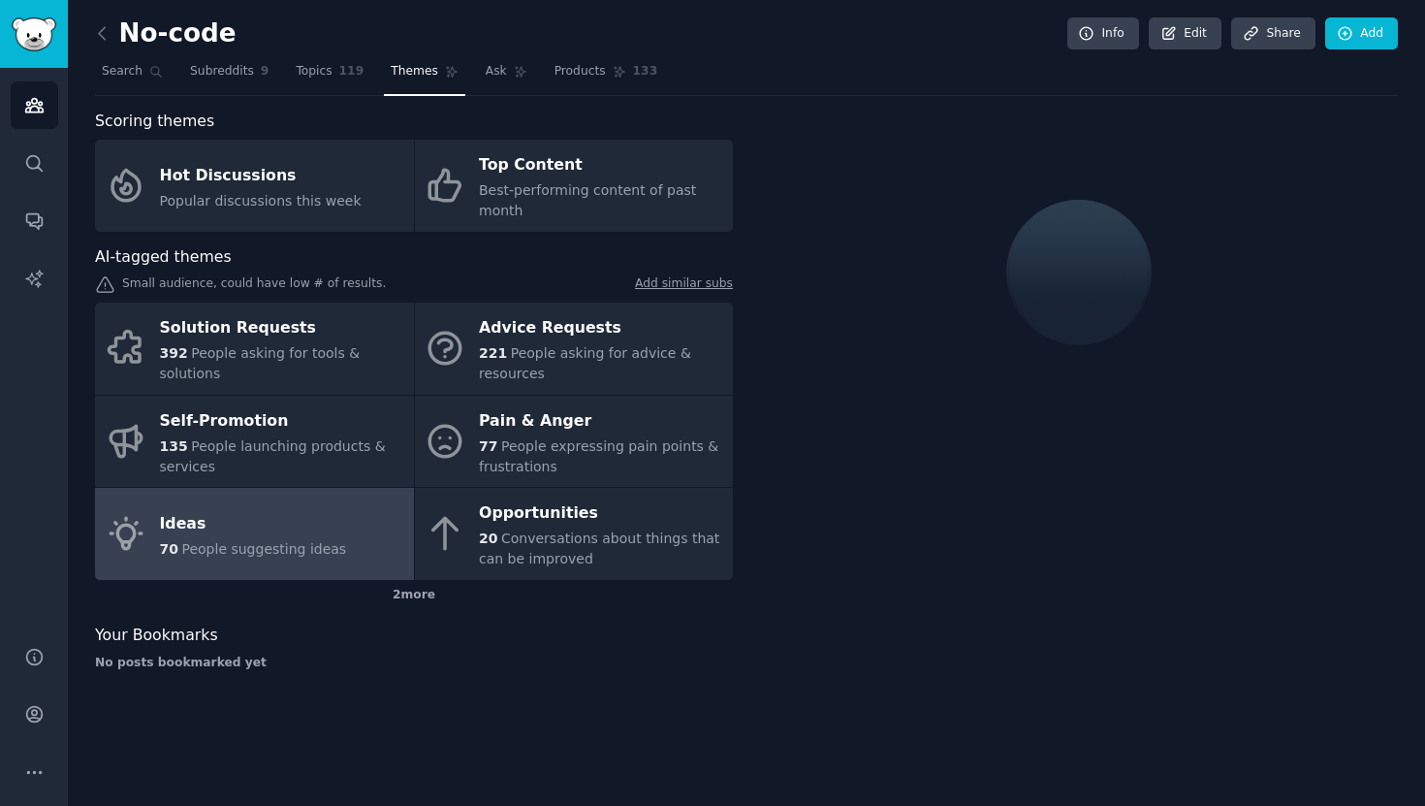
click at [327, 523] on div "Ideas" at bounding box center [253, 523] width 187 height 31
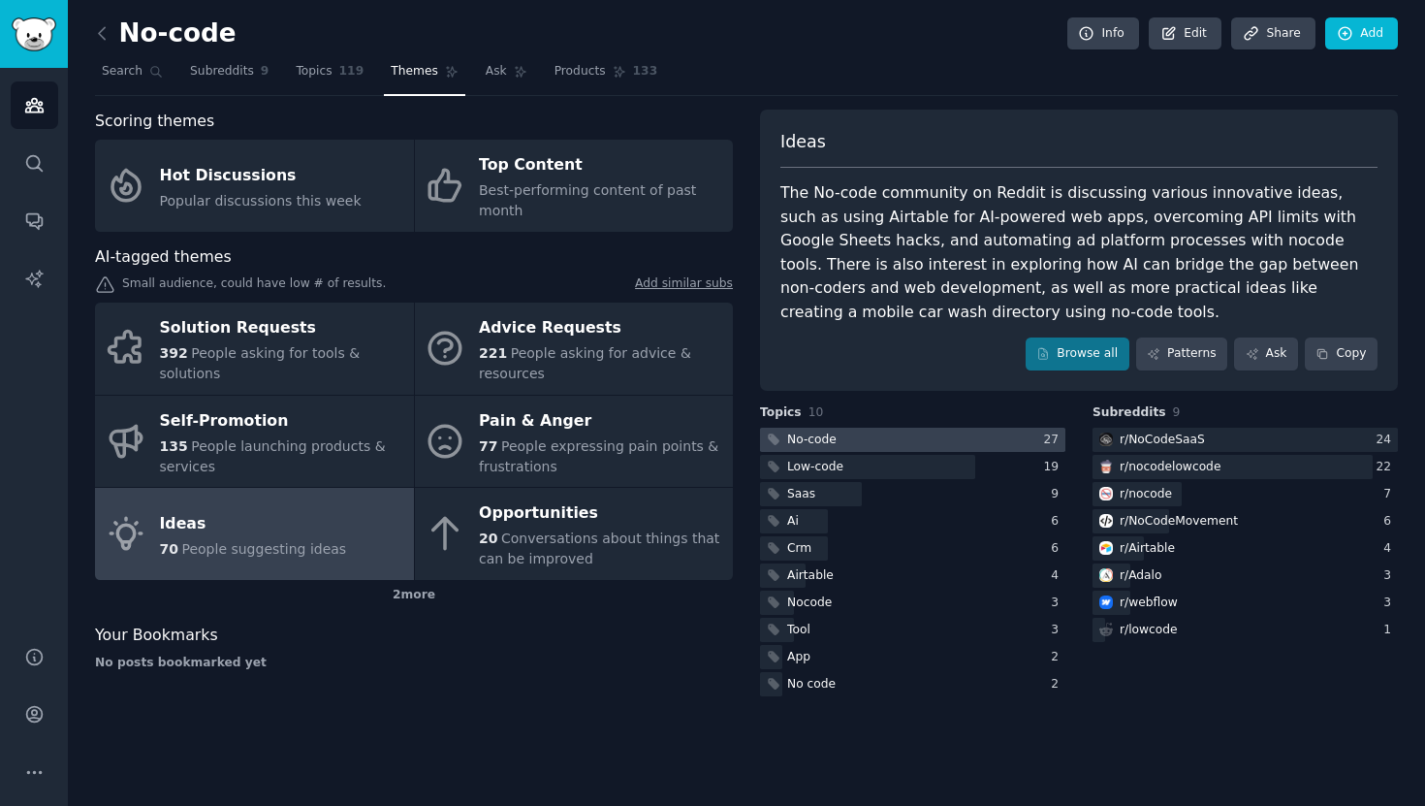
click at [806, 432] on div "No-code" at bounding box center [811, 439] width 49 height 17
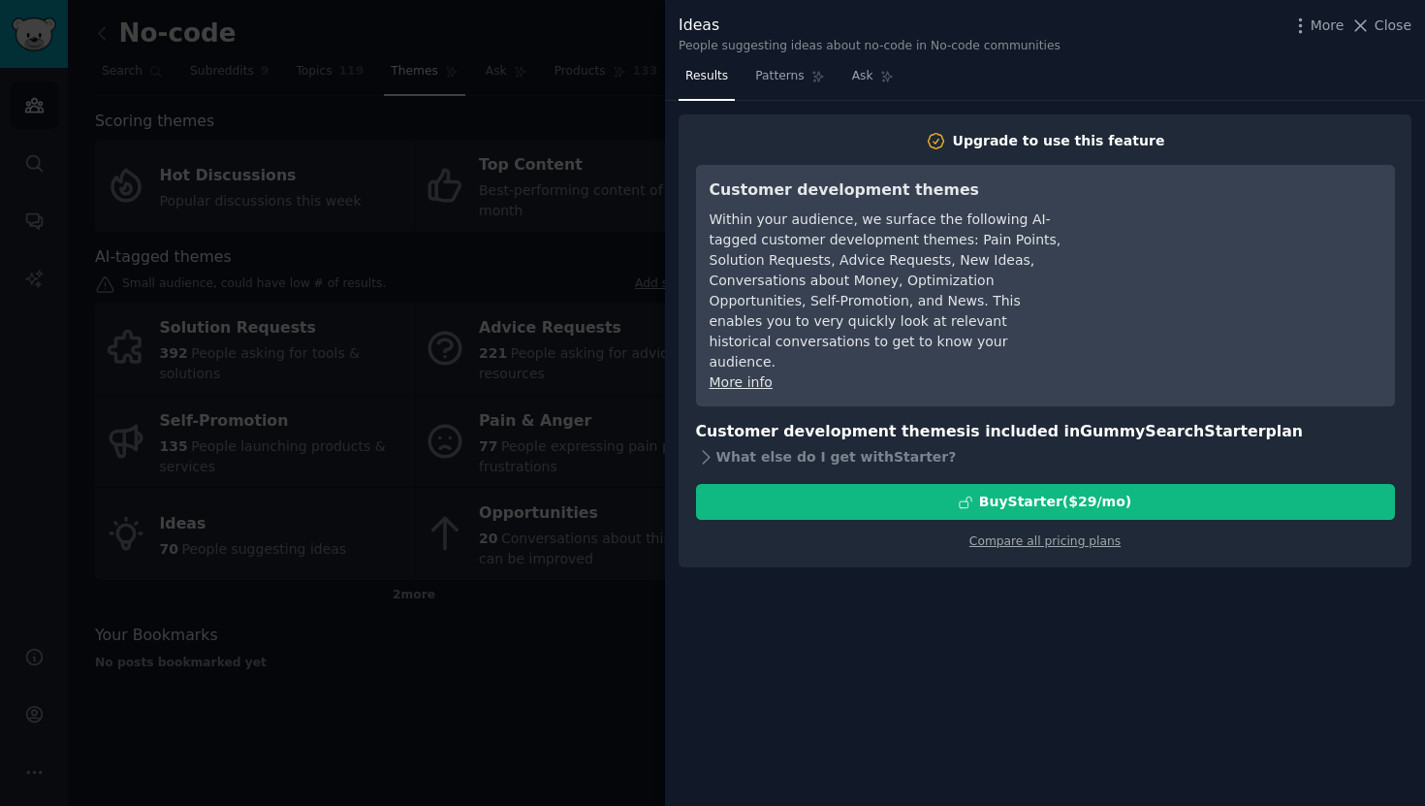
click at [589, 652] on div at bounding box center [712, 403] width 1425 height 806
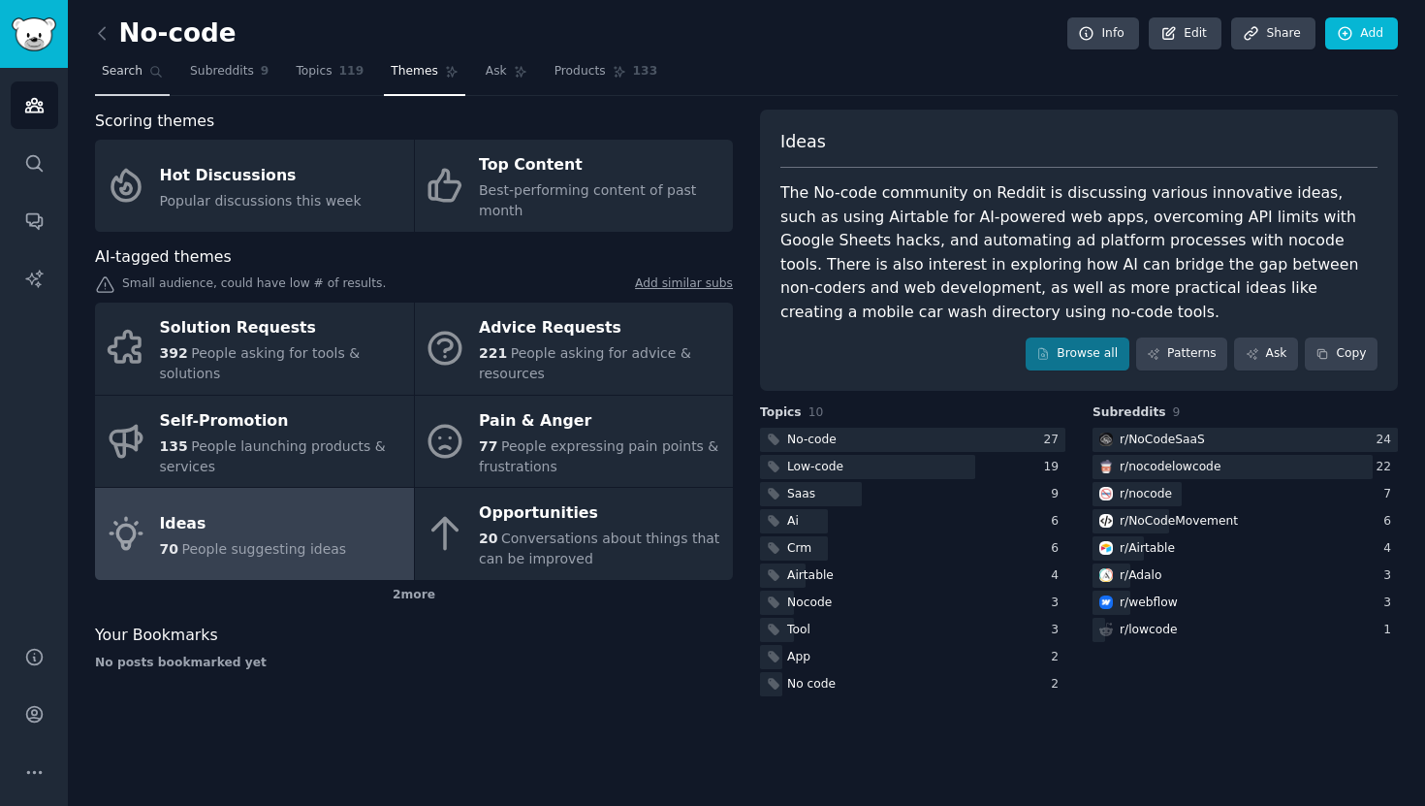
click at [126, 77] on span "Search" at bounding box center [122, 71] width 41 height 17
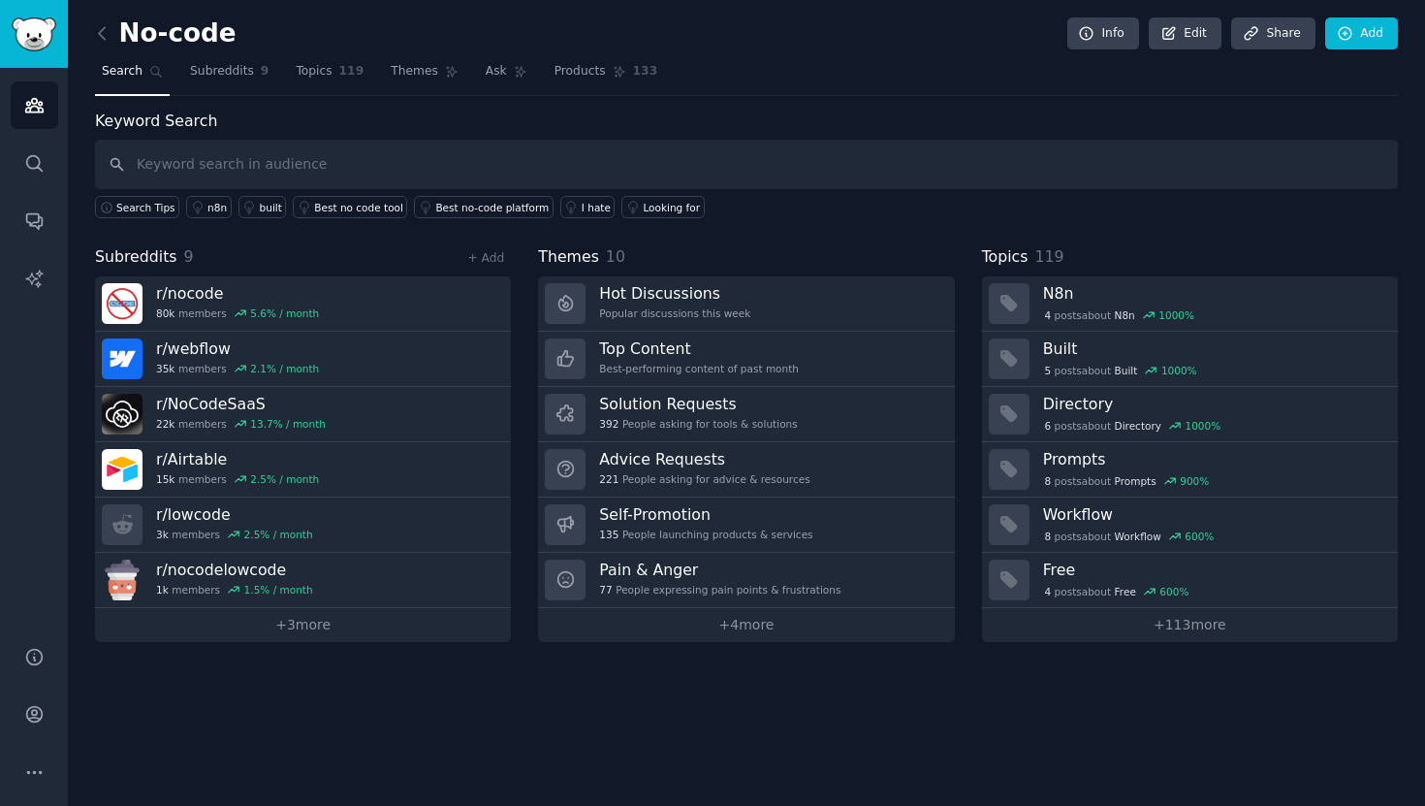
click at [111, 30] on link at bounding box center [107, 33] width 24 height 31
click at [500, 123] on div "Keyword Search Search Tips n8n built Best no code tool Best no-code platform I …" at bounding box center [746, 165] width 1303 height 110
